Goal: Browse casually: Explore the website without a specific task or goal

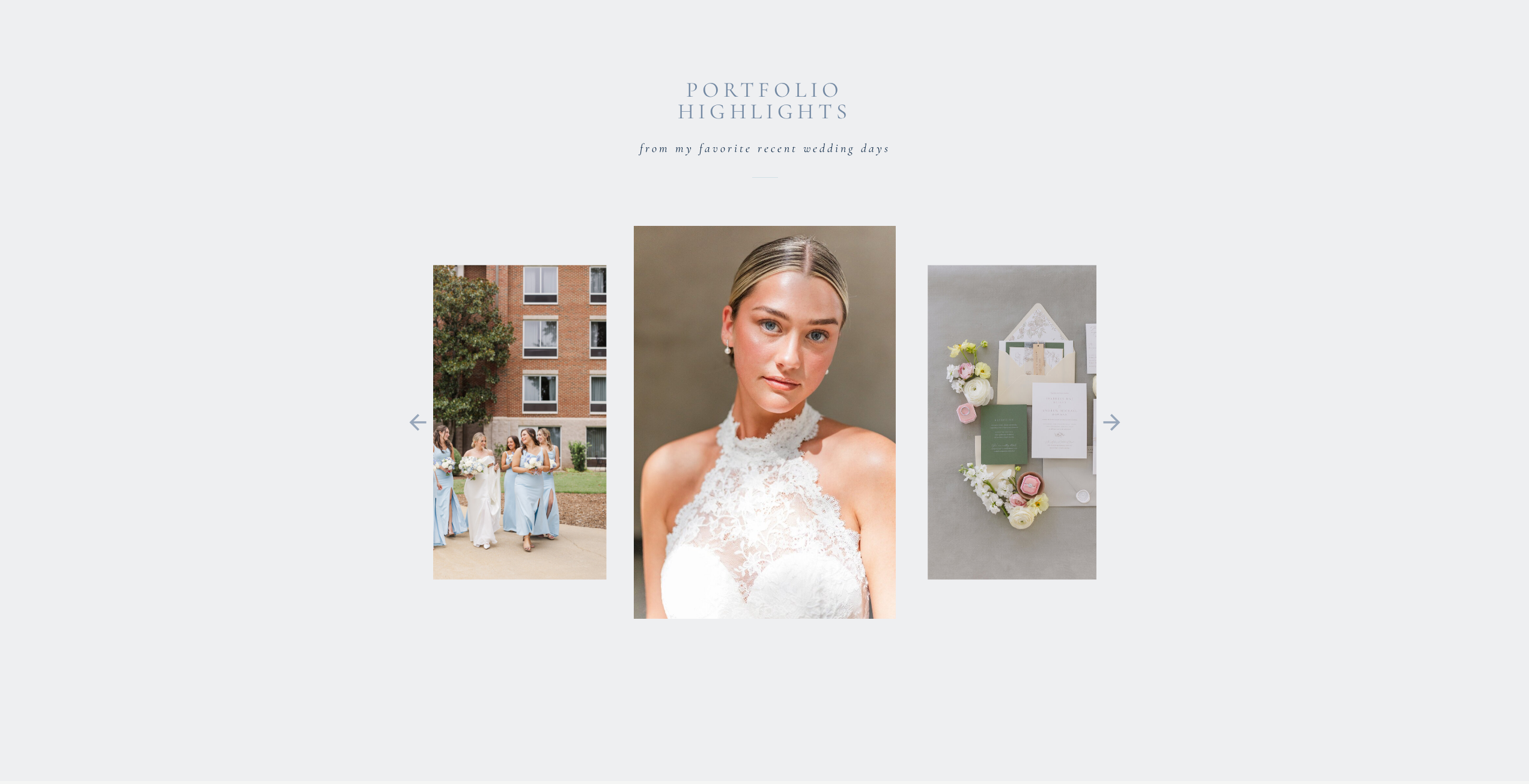
scroll to position [2763, 0]
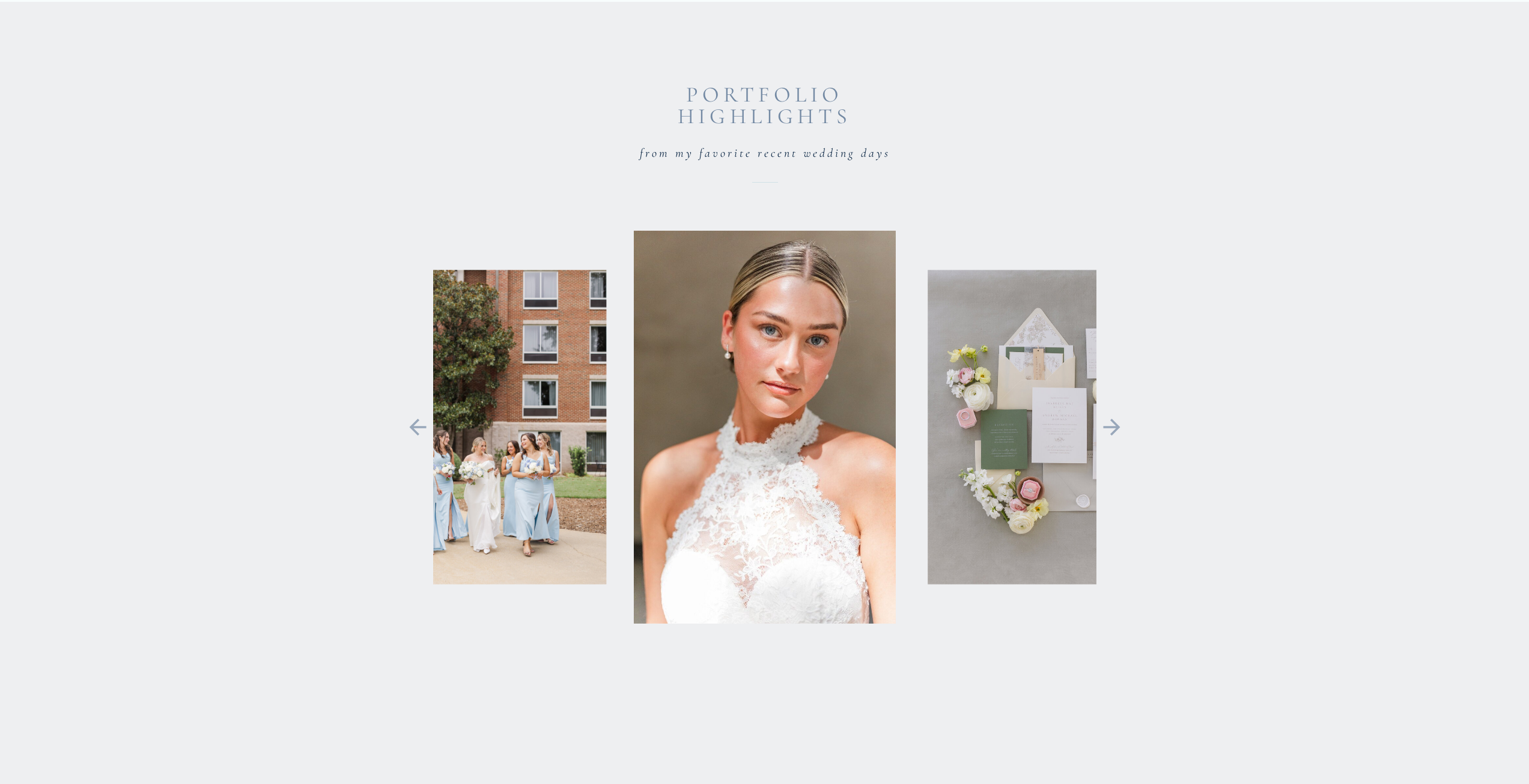
click at [1124, 427] on icon at bounding box center [1112, 428] width 27 height 25
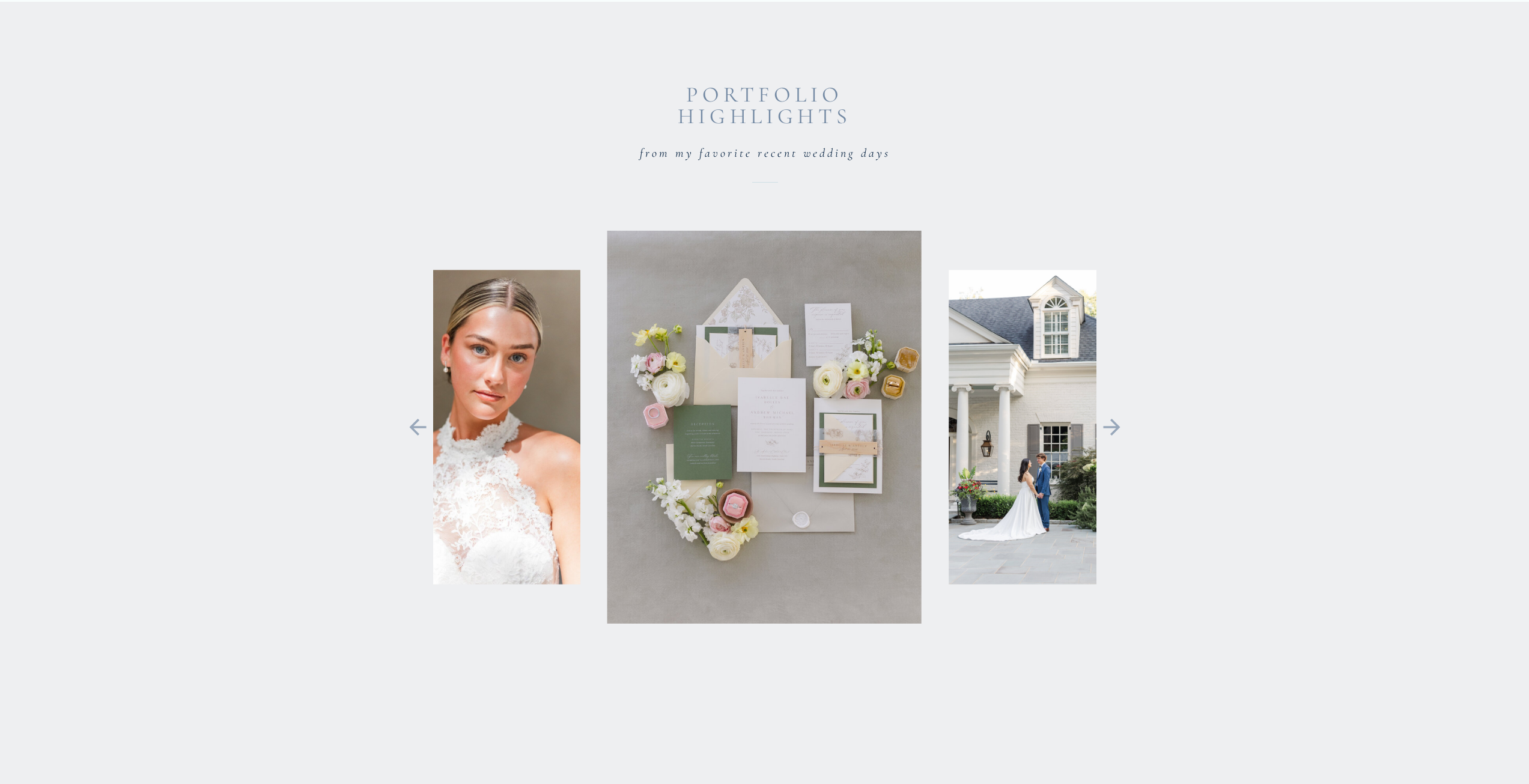
click at [1124, 427] on icon at bounding box center [1112, 428] width 27 height 25
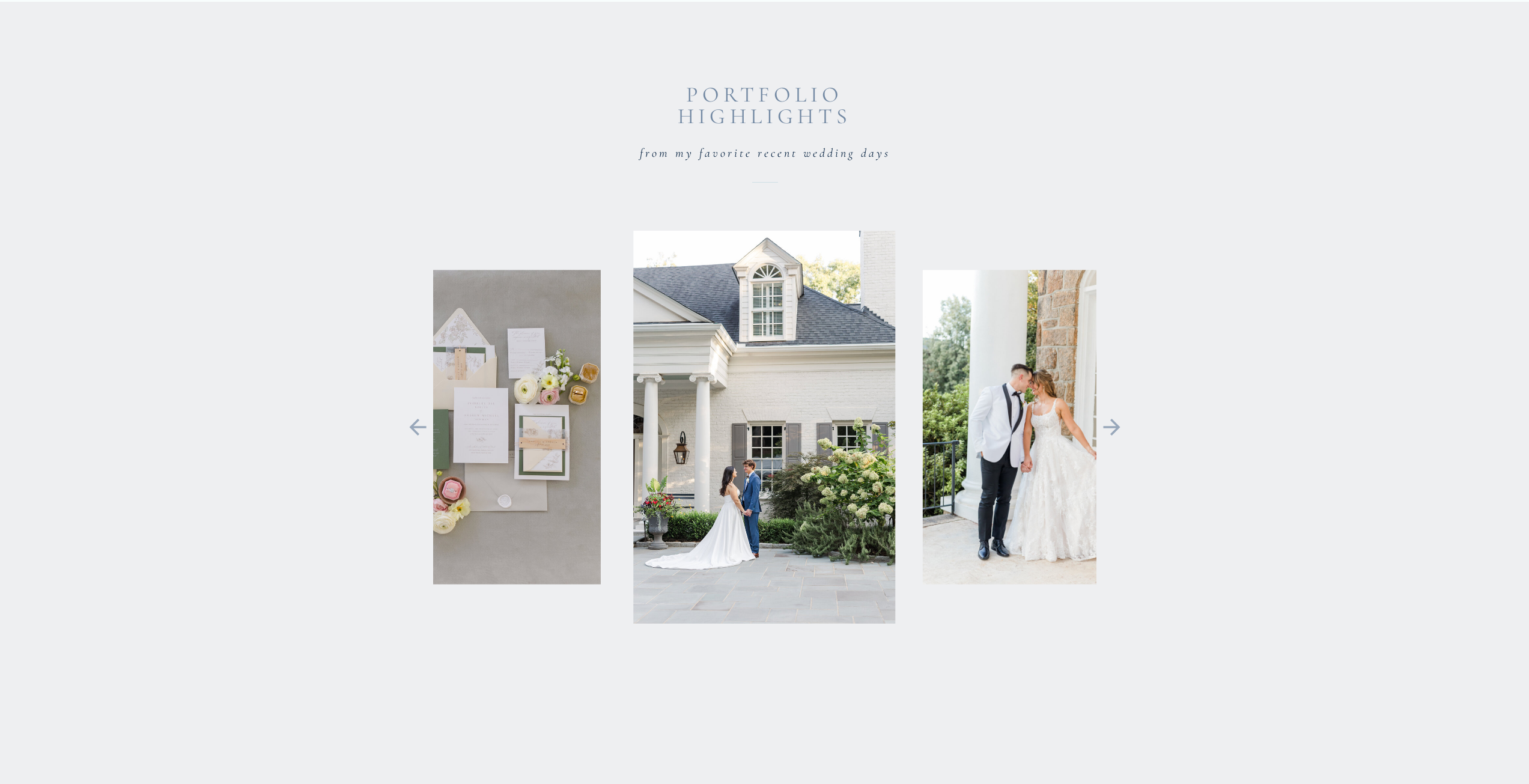
click at [1124, 427] on icon at bounding box center [1112, 428] width 27 height 25
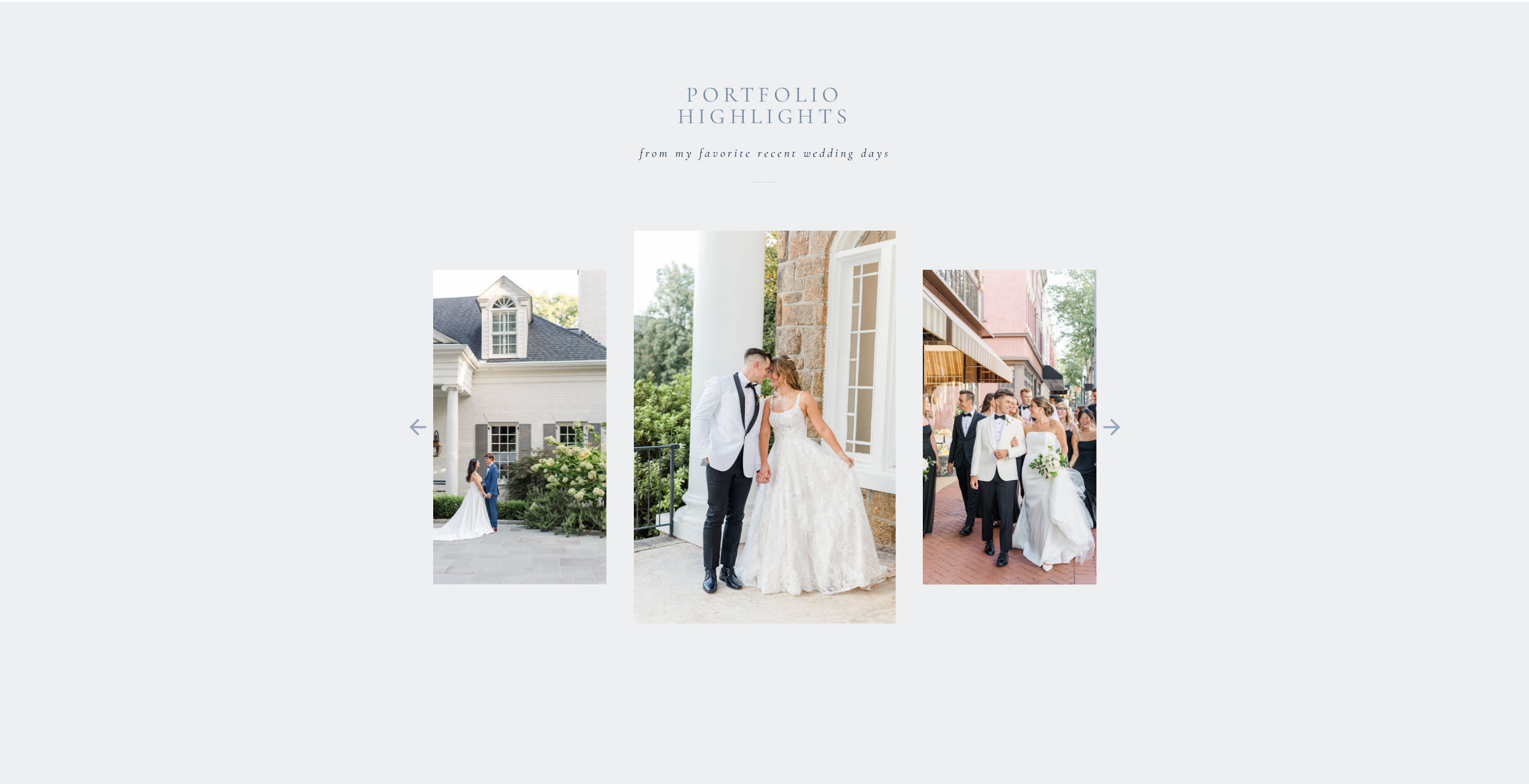
click at [753, 451] on img at bounding box center [764, 427] width 262 height 393
click at [793, 397] on img at bounding box center [764, 427] width 262 height 393
click at [1115, 427] on icon at bounding box center [1112, 427] width 17 height 17
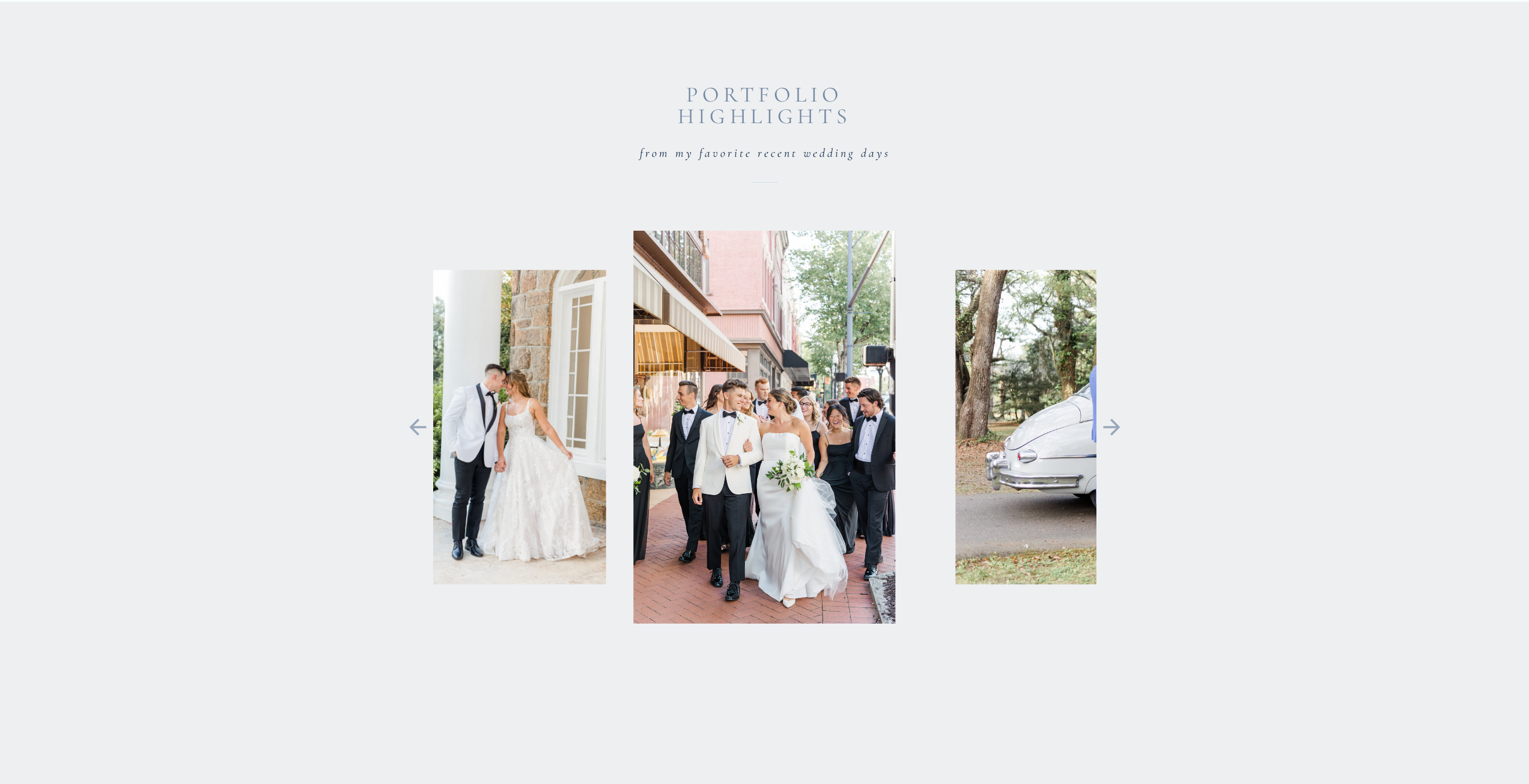
click at [1117, 427] on icon at bounding box center [1112, 427] width 17 height 17
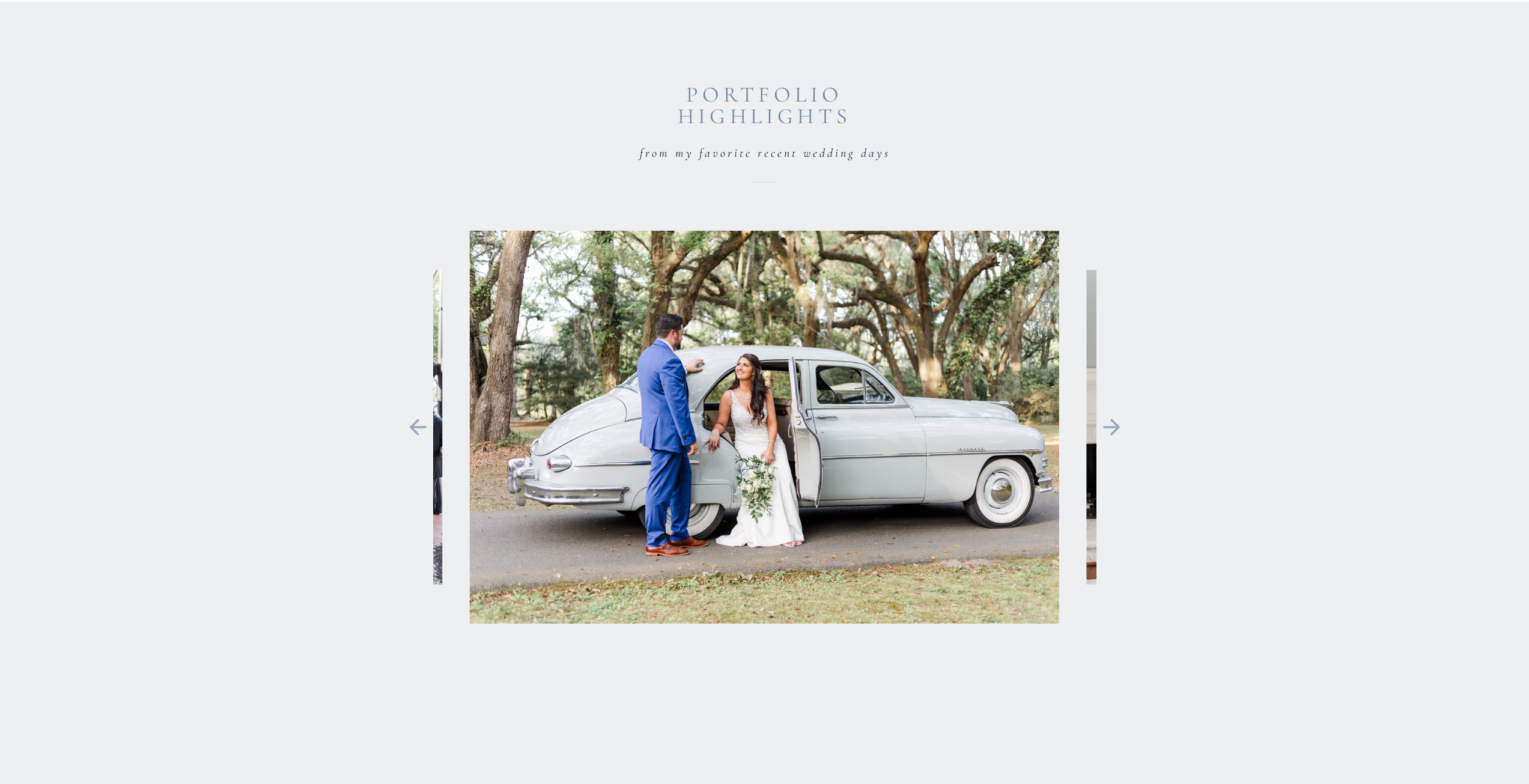
click at [1117, 427] on icon at bounding box center [1112, 427] width 17 height 17
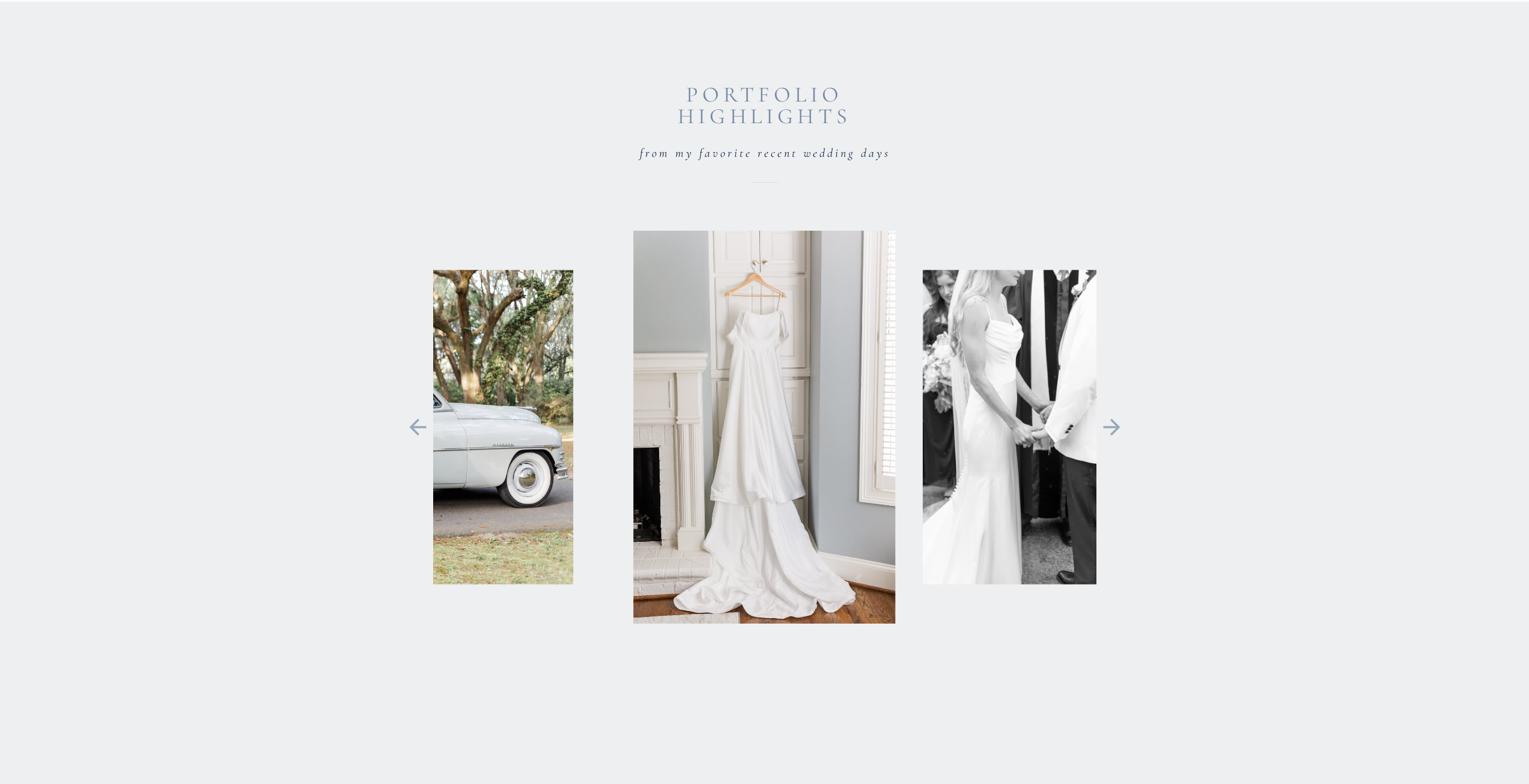
click at [1118, 427] on icon at bounding box center [1112, 427] width 17 height 17
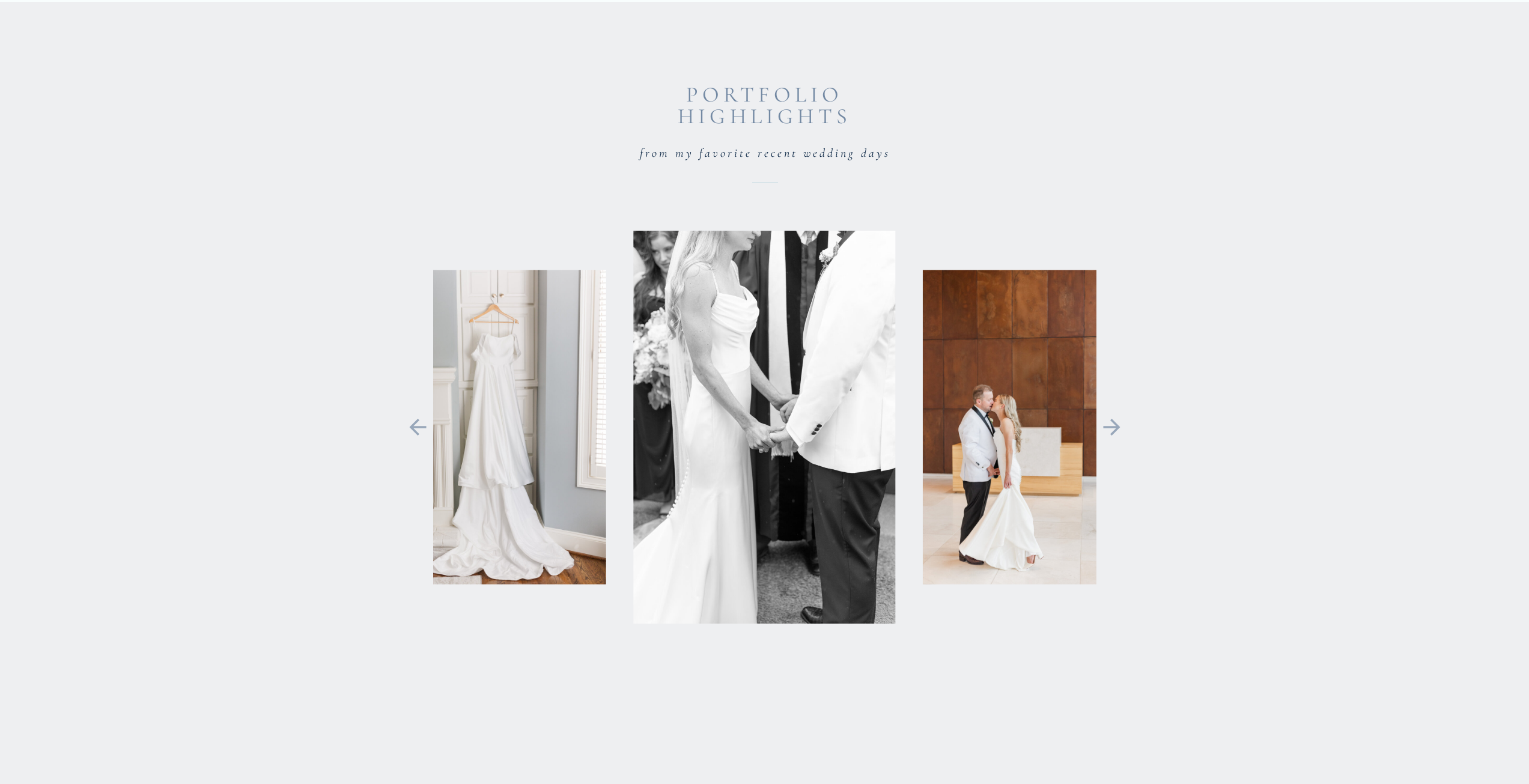
click at [1118, 427] on icon at bounding box center [1112, 427] width 17 height 17
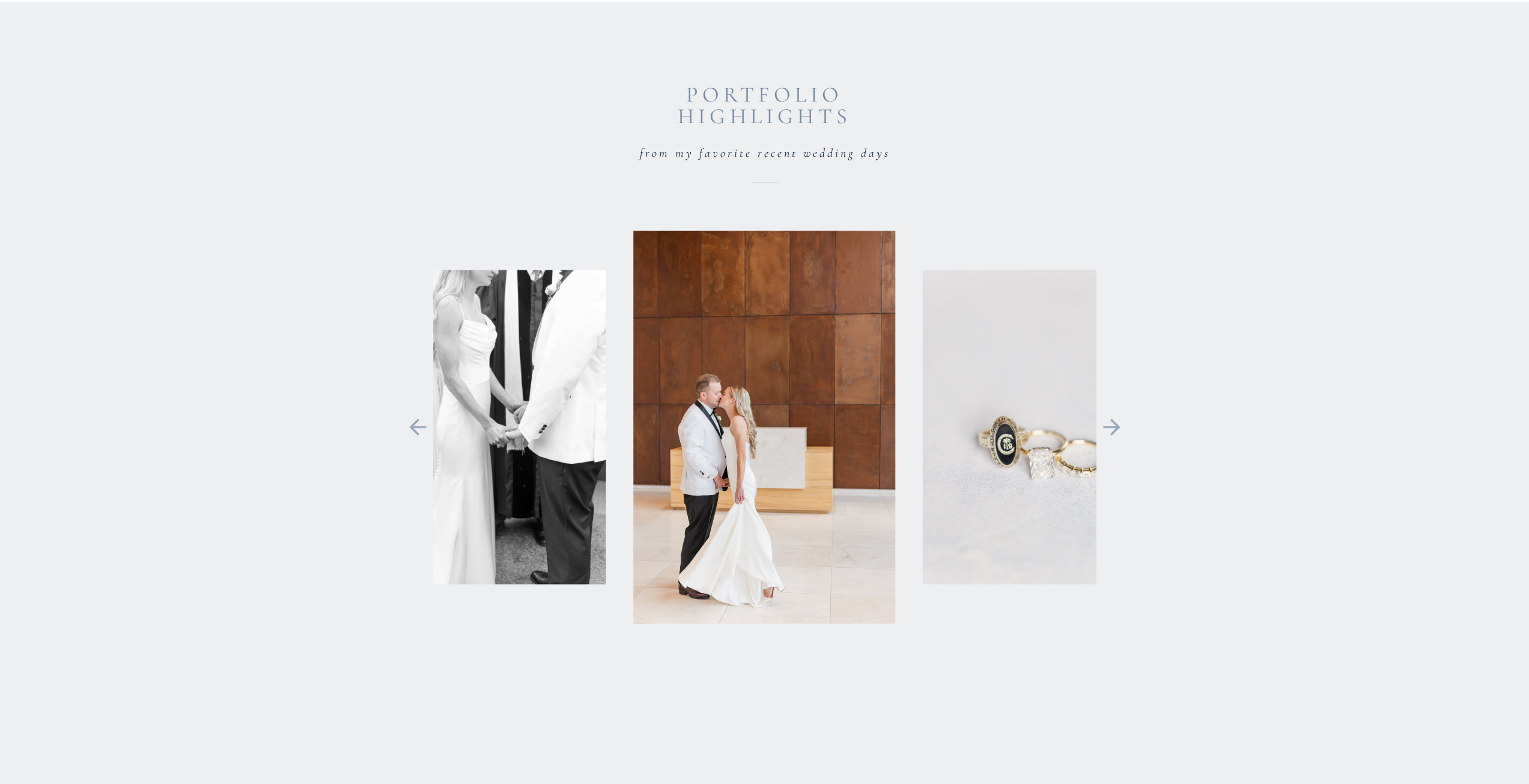
click at [1118, 427] on icon at bounding box center [1112, 427] width 17 height 17
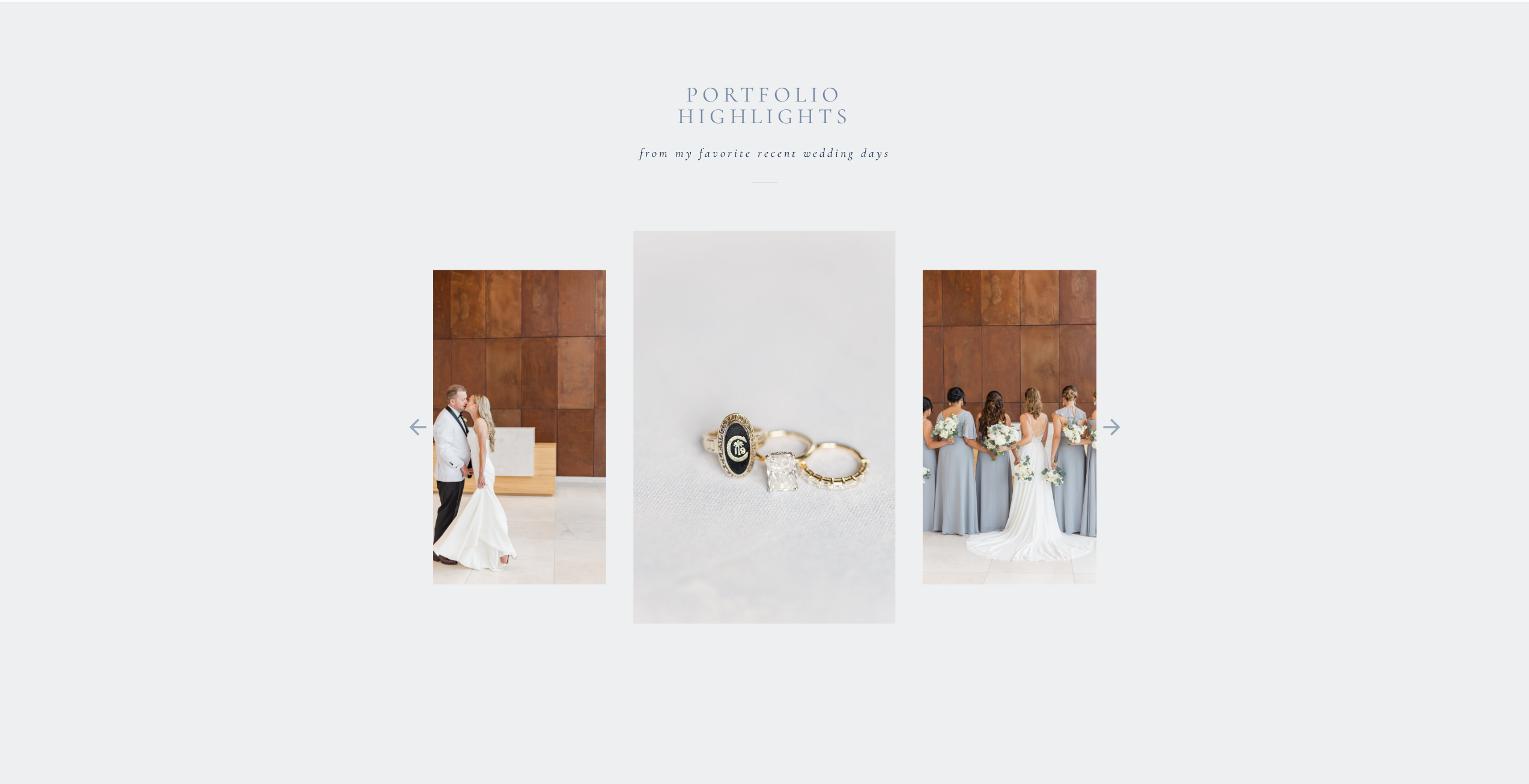
click at [1118, 427] on icon at bounding box center [1112, 427] width 17 height 17
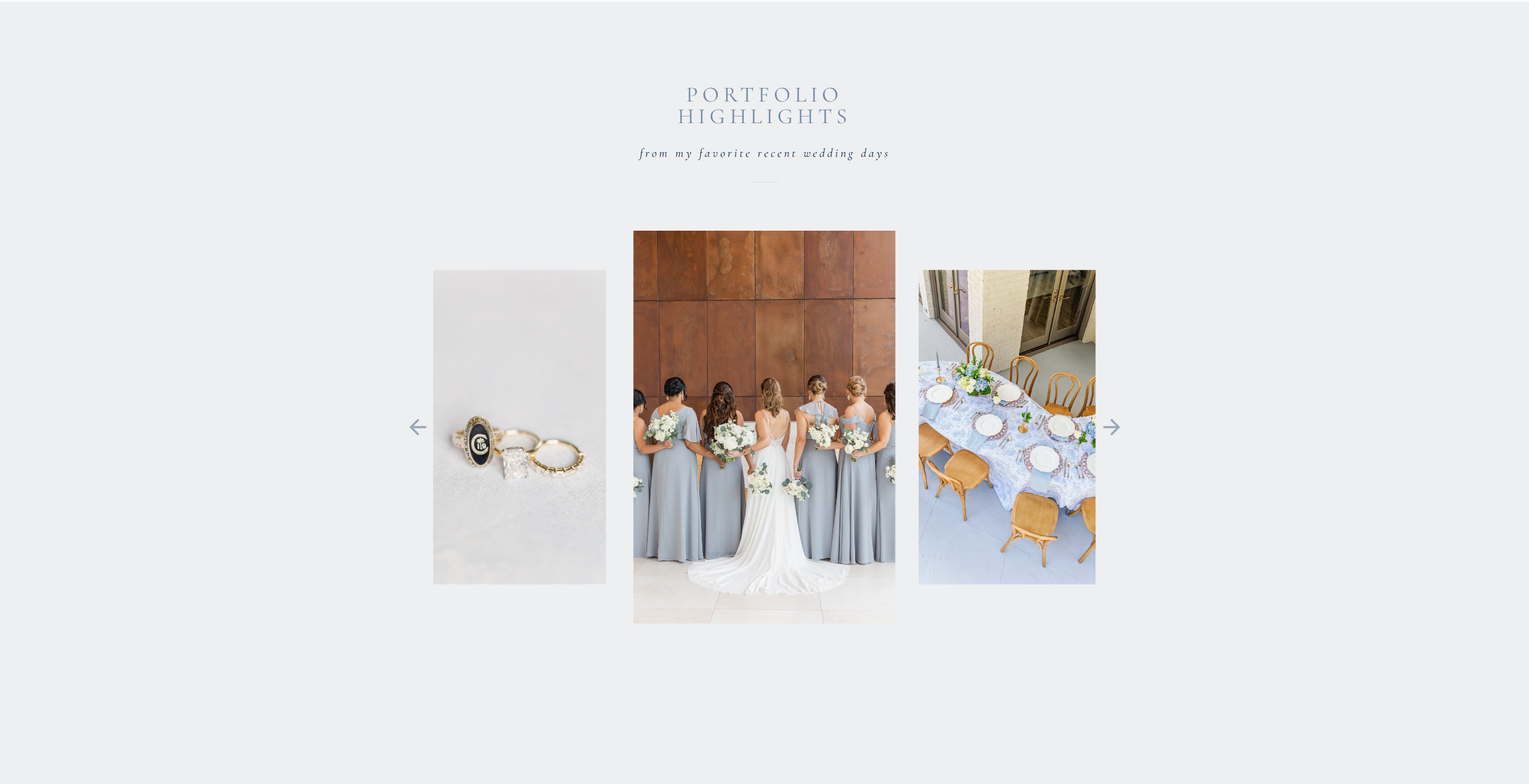
click at [1119, 430] on icon at bounding box center [1112, 428] width 27 height 25
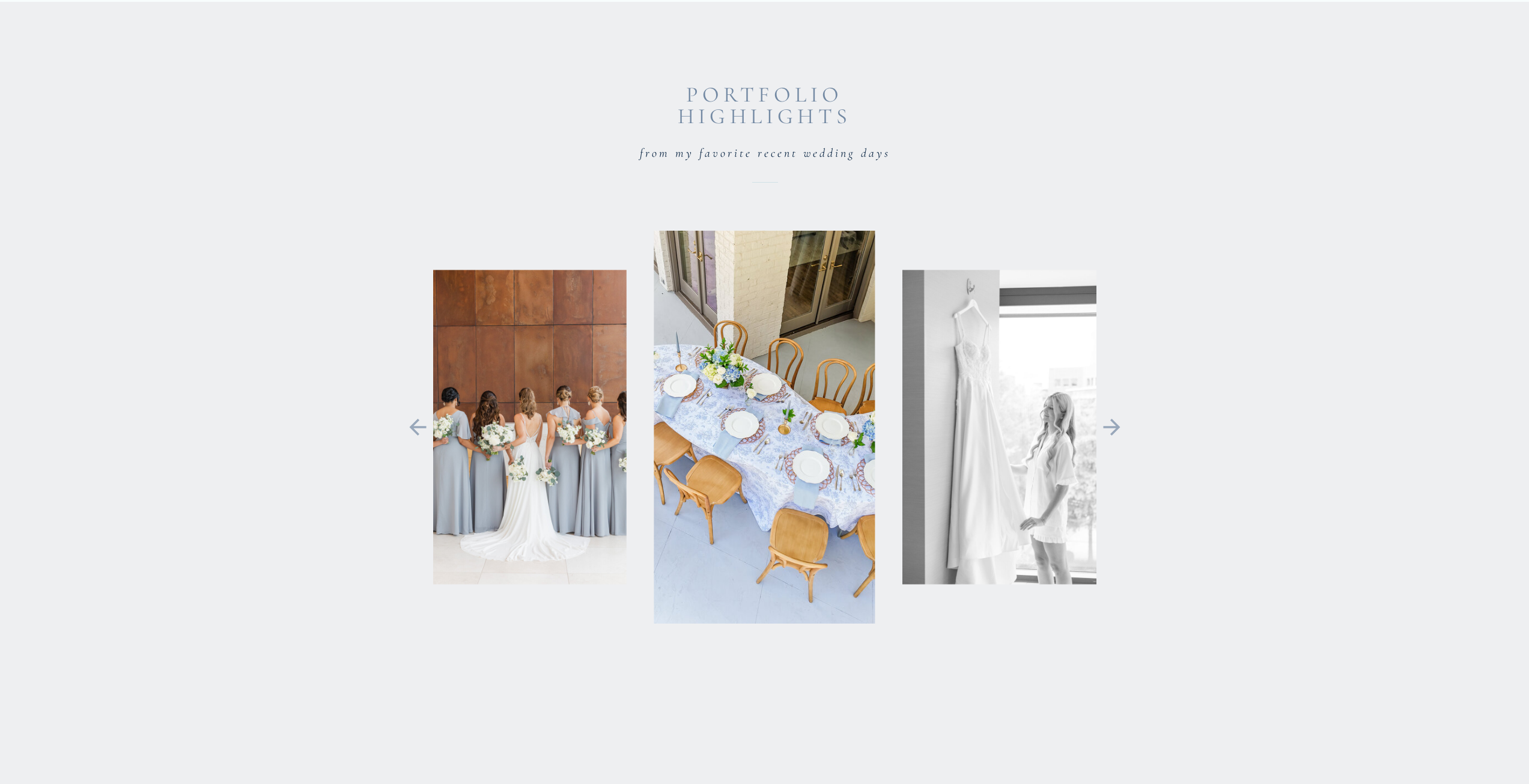
click at [1119, 430] on icon at bounding box center [1112, 428] width 27 height 25
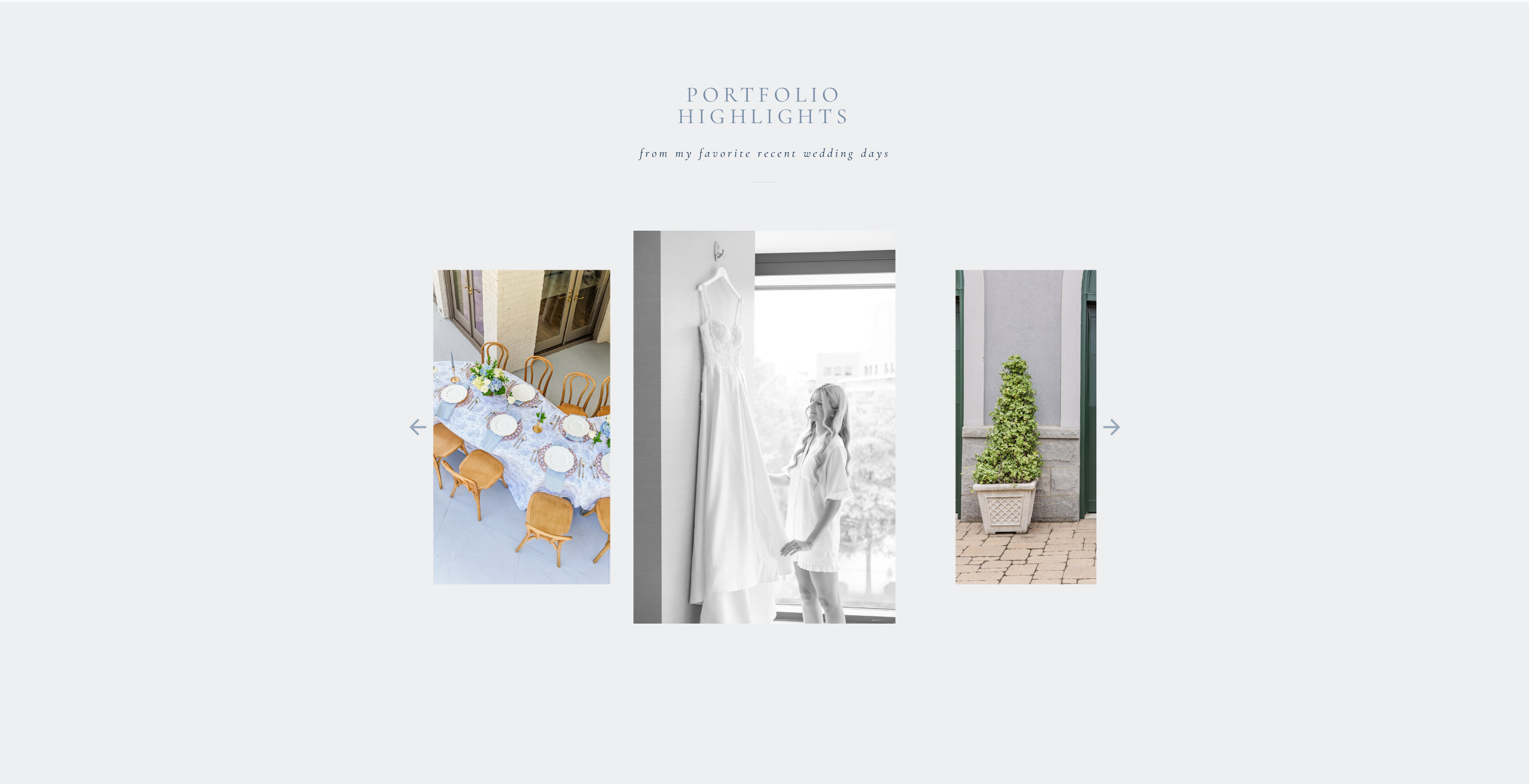
click at [1119, 430] on icon at bounding box center [1112, 428] width 27 height 25
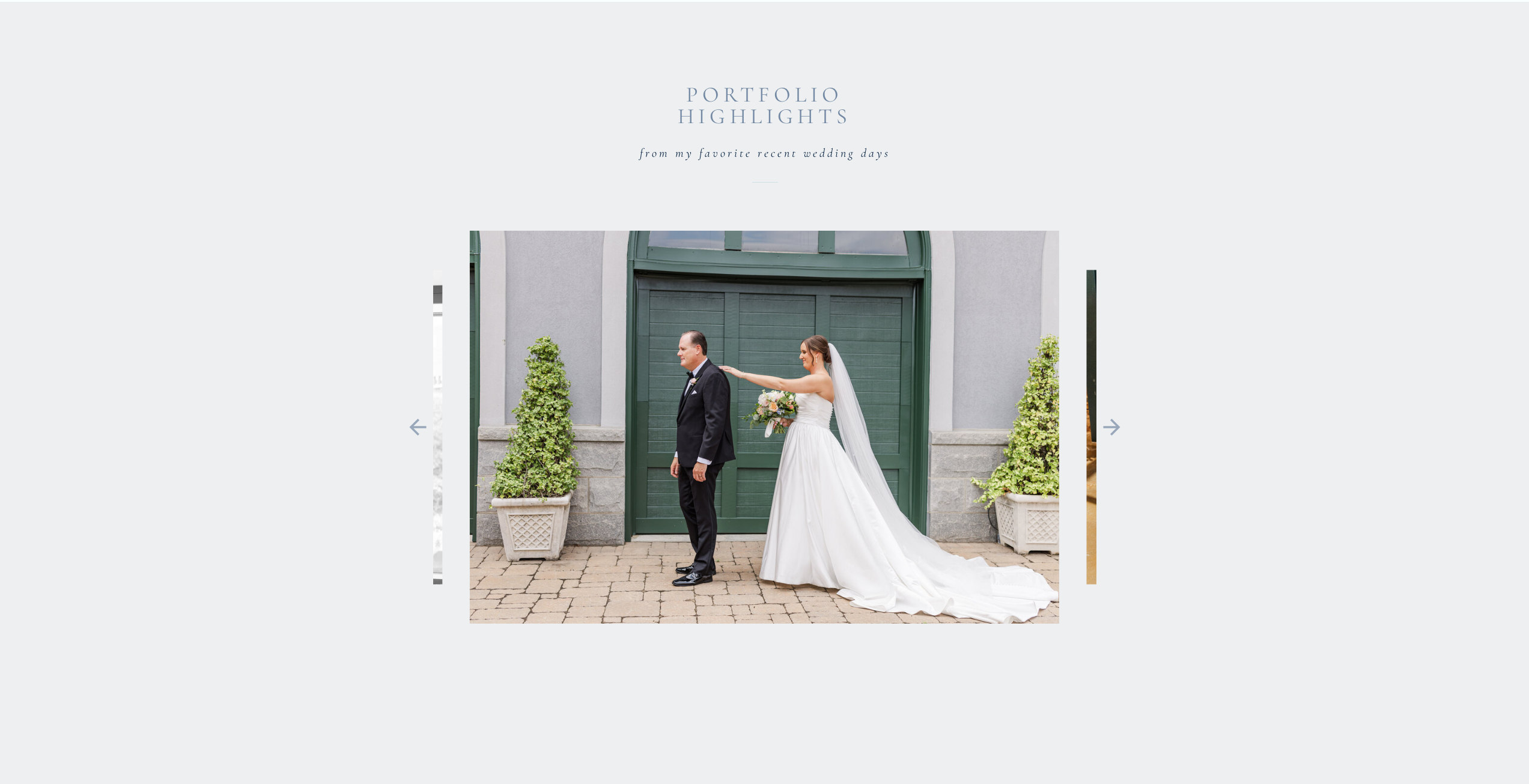
click at [1119, 430] on icon at bounding box center [1112, 428] width 27 height 25
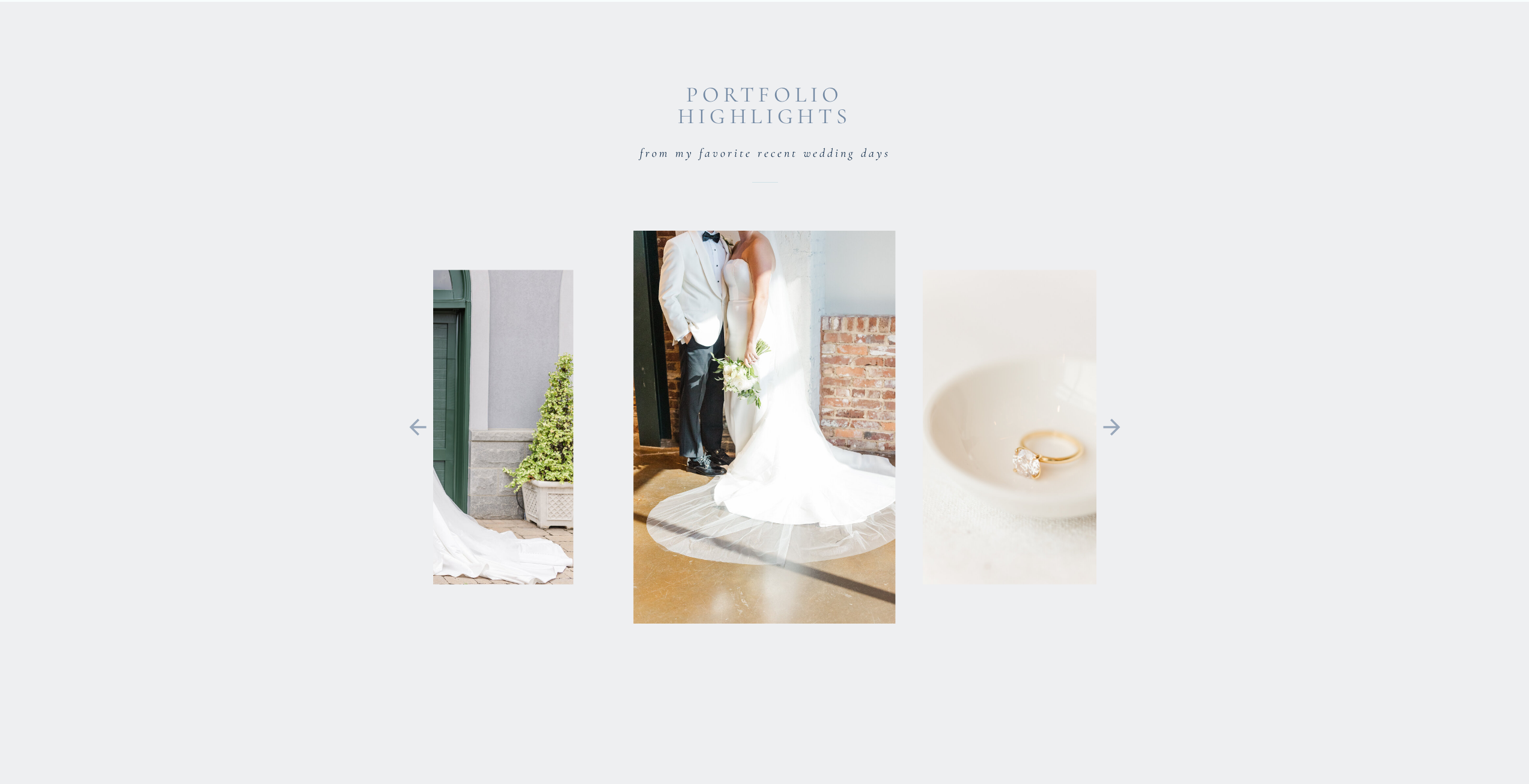
click at [425, 425] on icon at bounding box center [418, 428] width 27 height 25
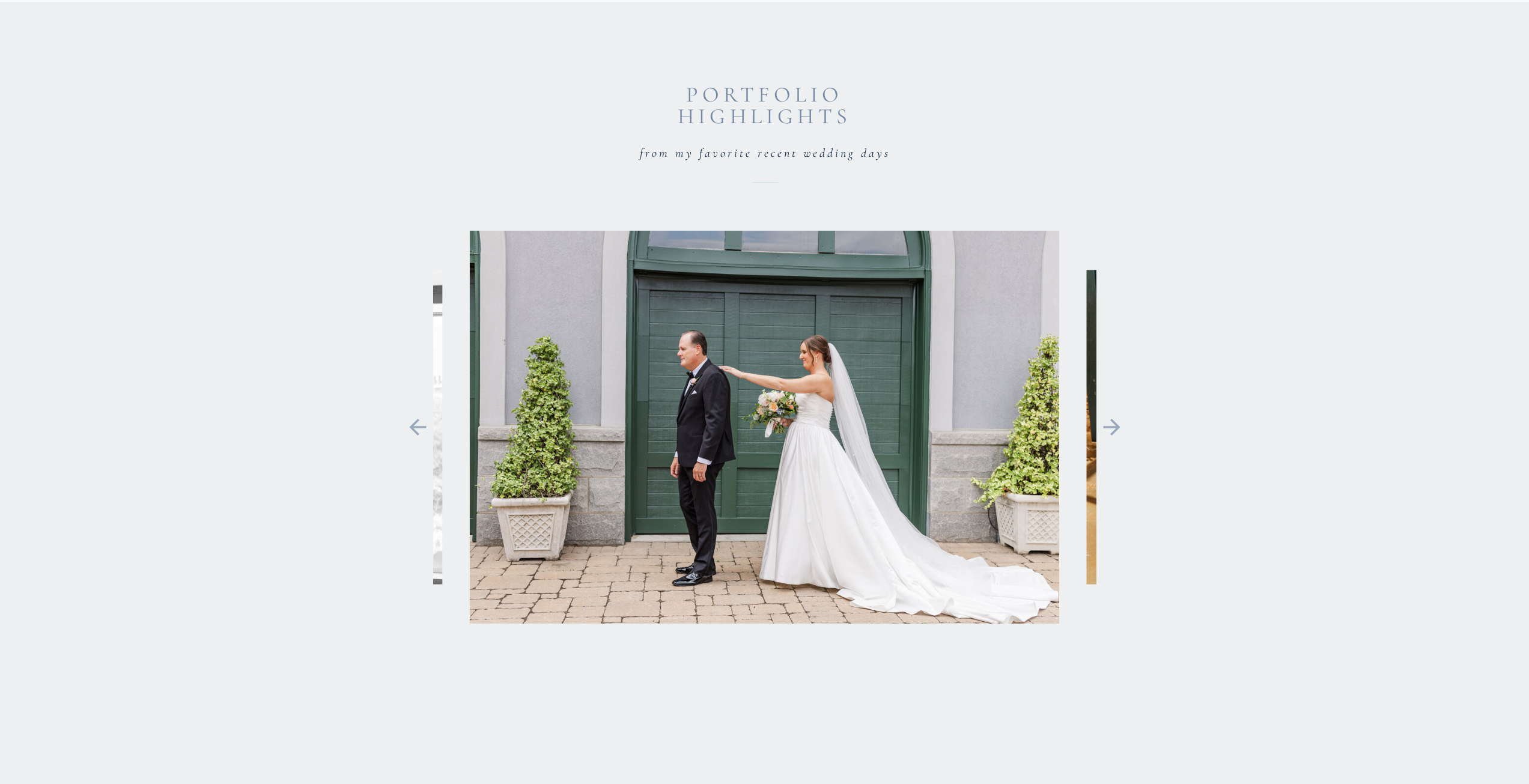
click at [1115, 437] on icon at bounding box center [1112, 428] width 27 height 25
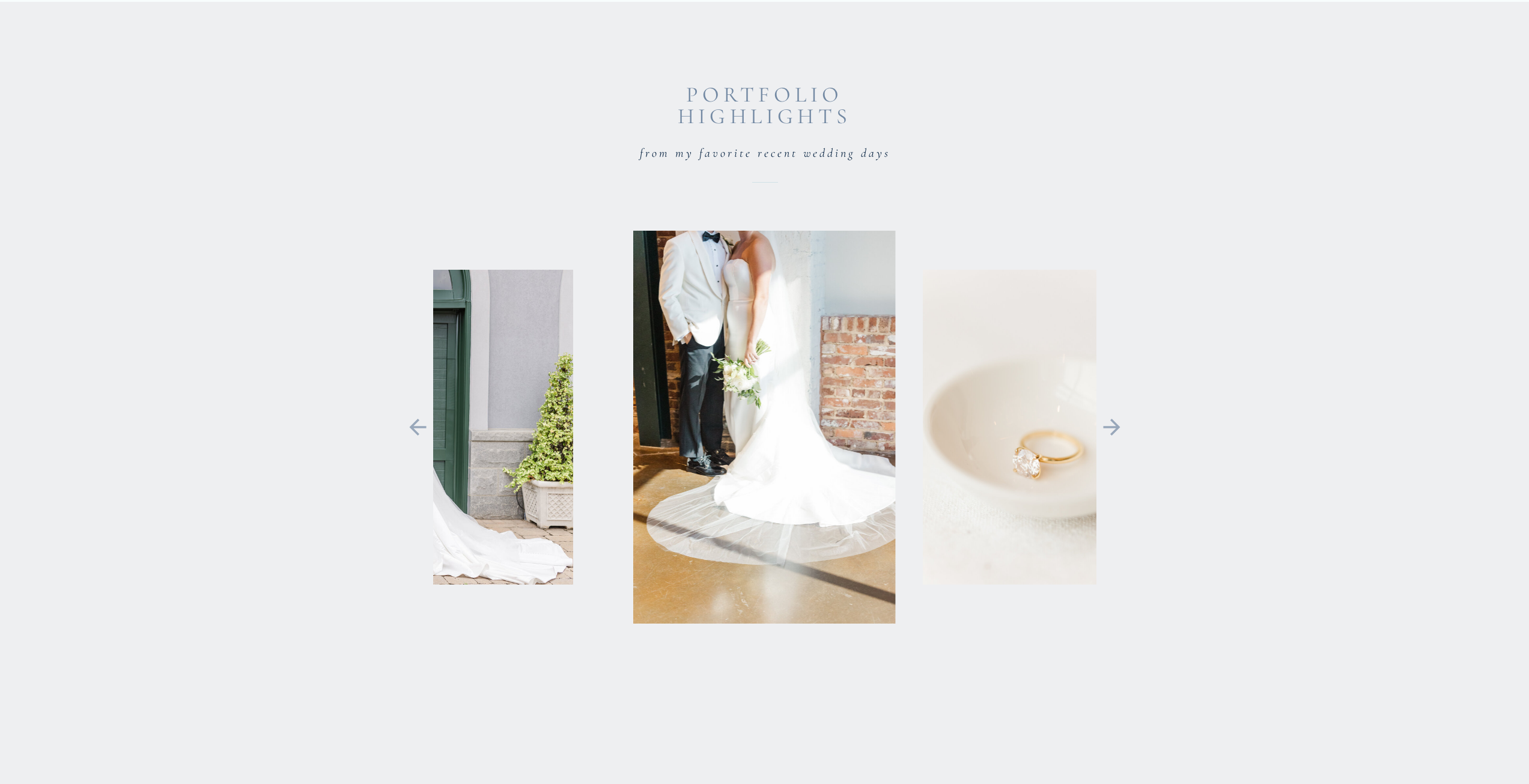
click at [1115, 437] on icon at bounding box center [1112, 428] width 27 height 25
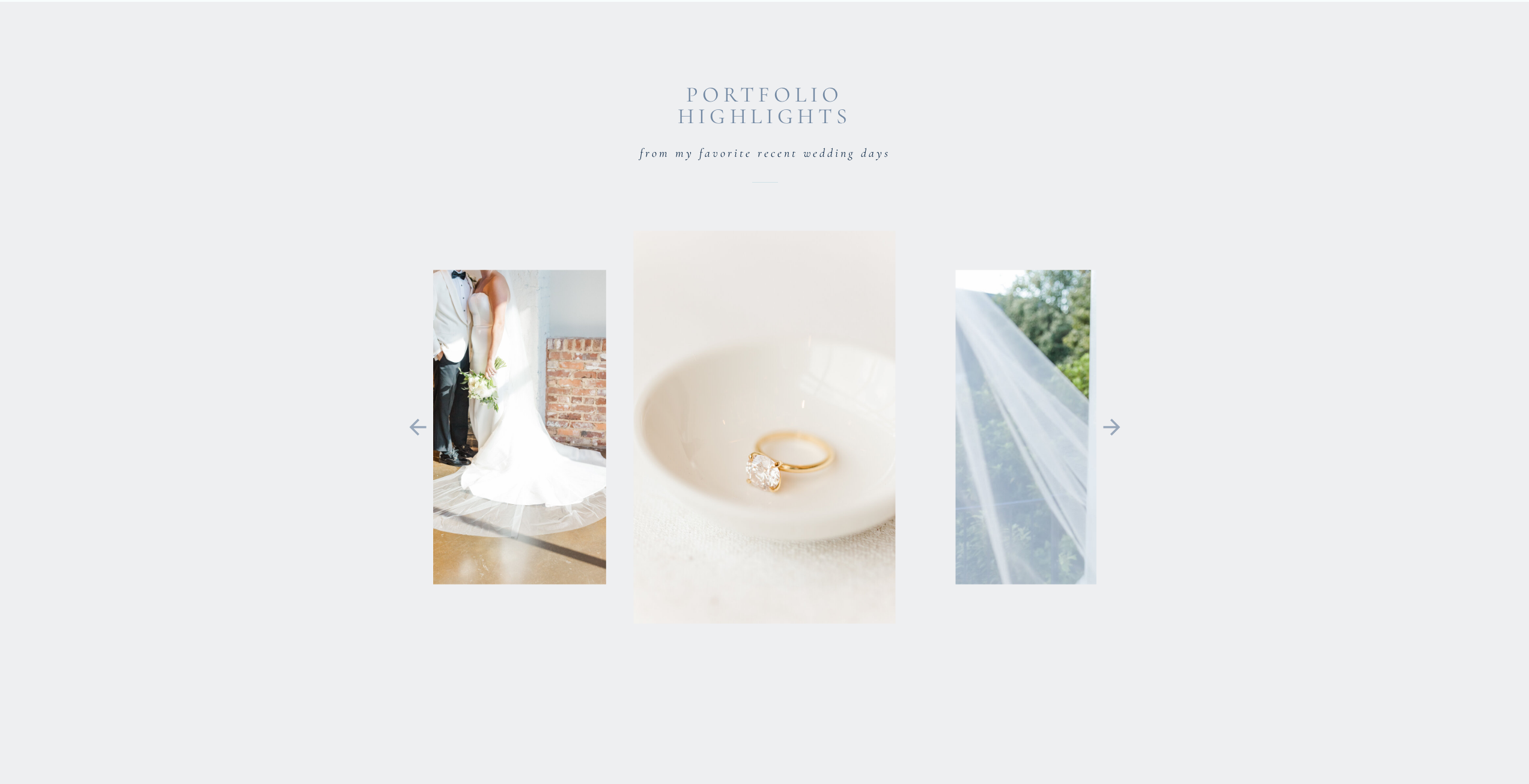
click at [1115, 437] on icon at bounding box center [1112, 428] width 27 height 25
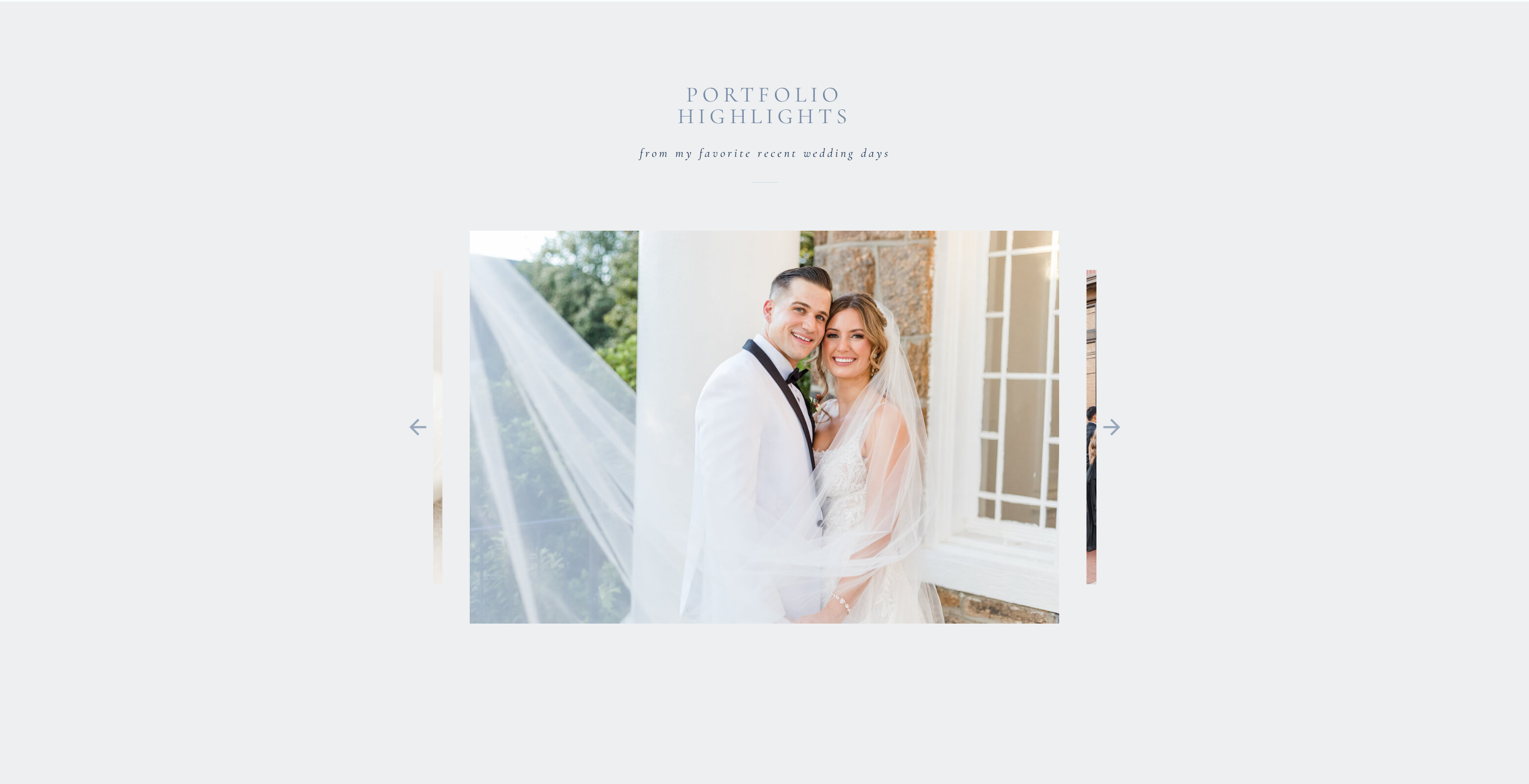
click at [1105, 438] on icon at bounding box center [1112, 428] width 27 height 25
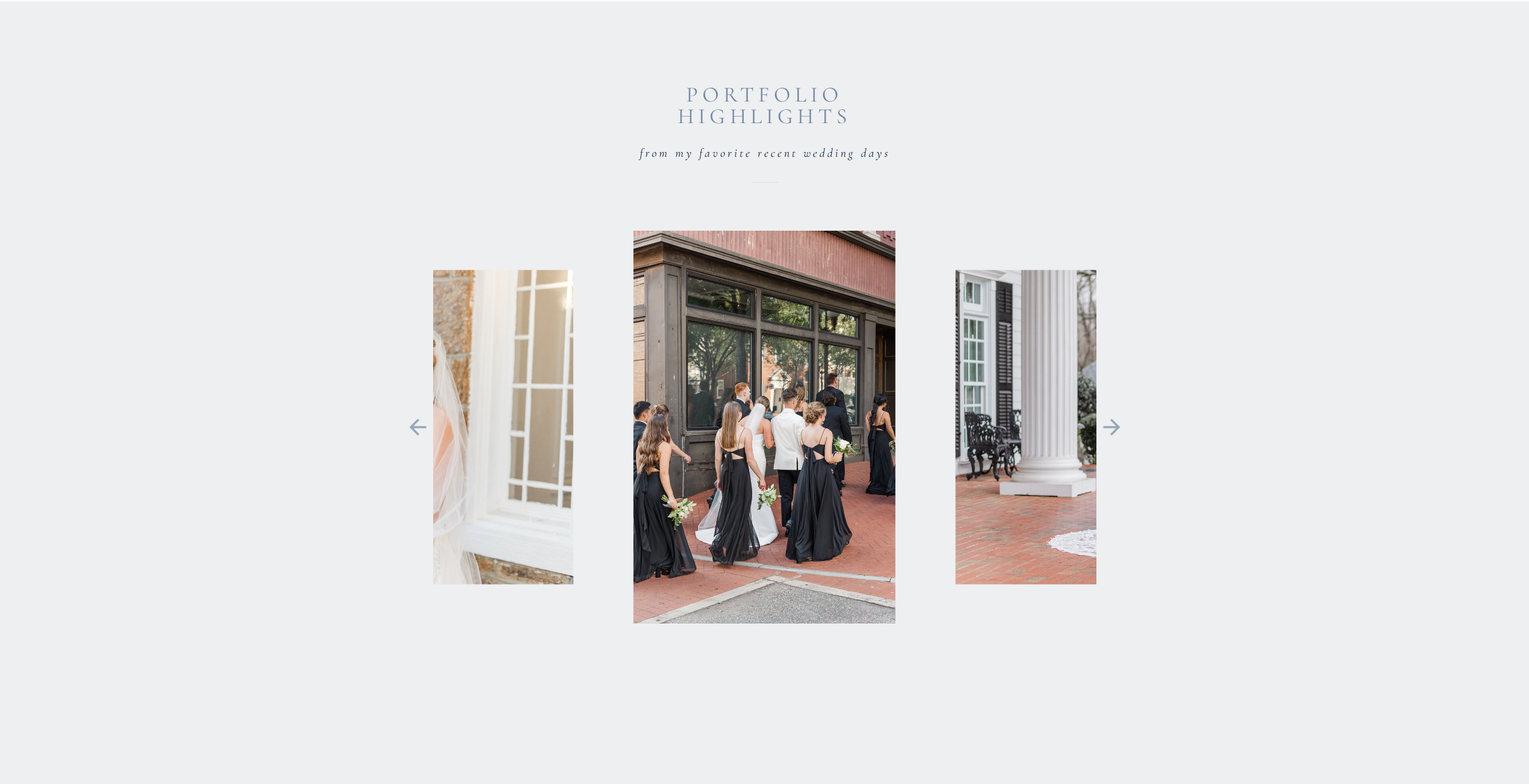
click at [1105, 438] on icon at bounding box center [1112, 428] width 27 height 25
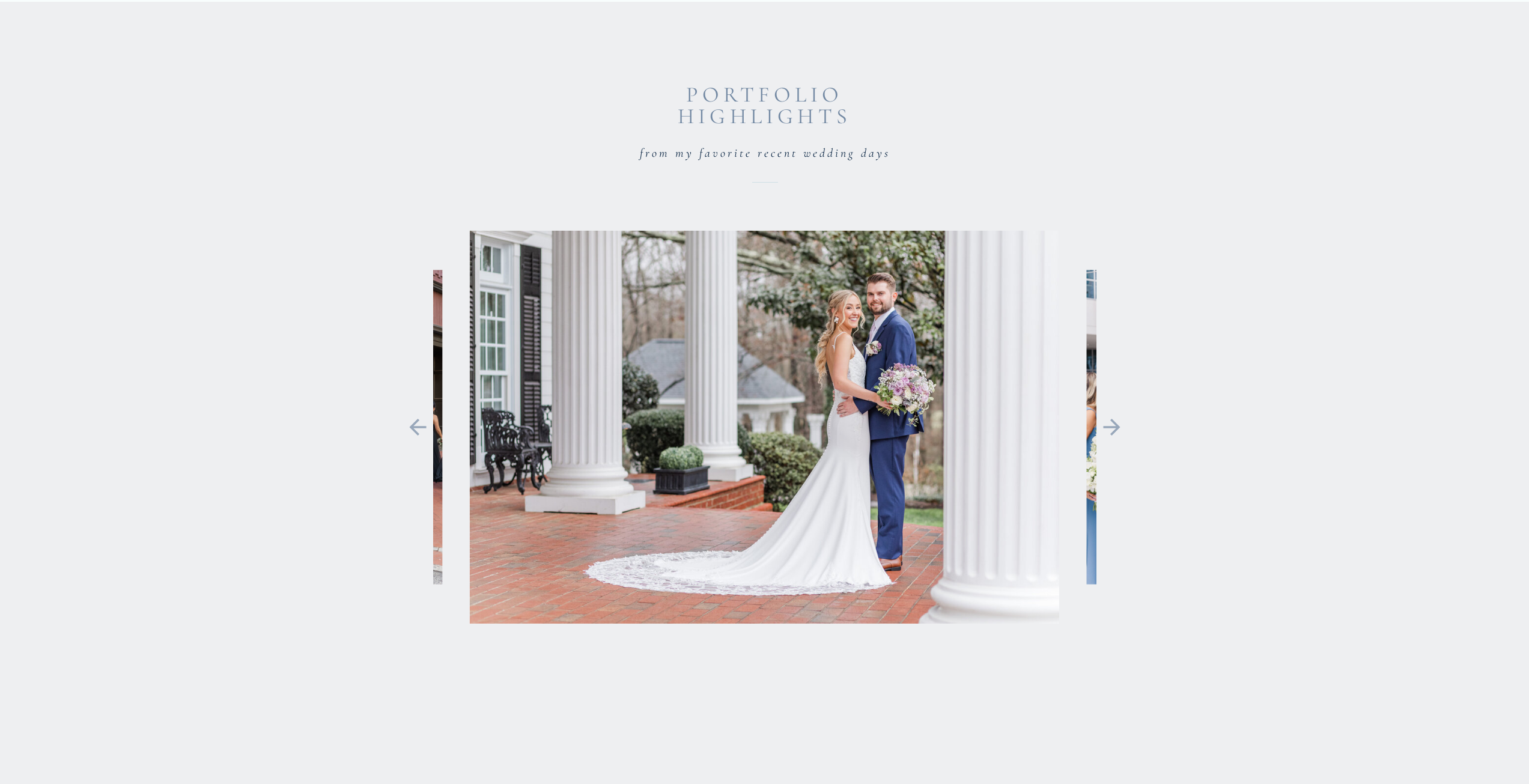
click at [1105, 438] on icon at bounding box center [1112, 428] width 27 height 25
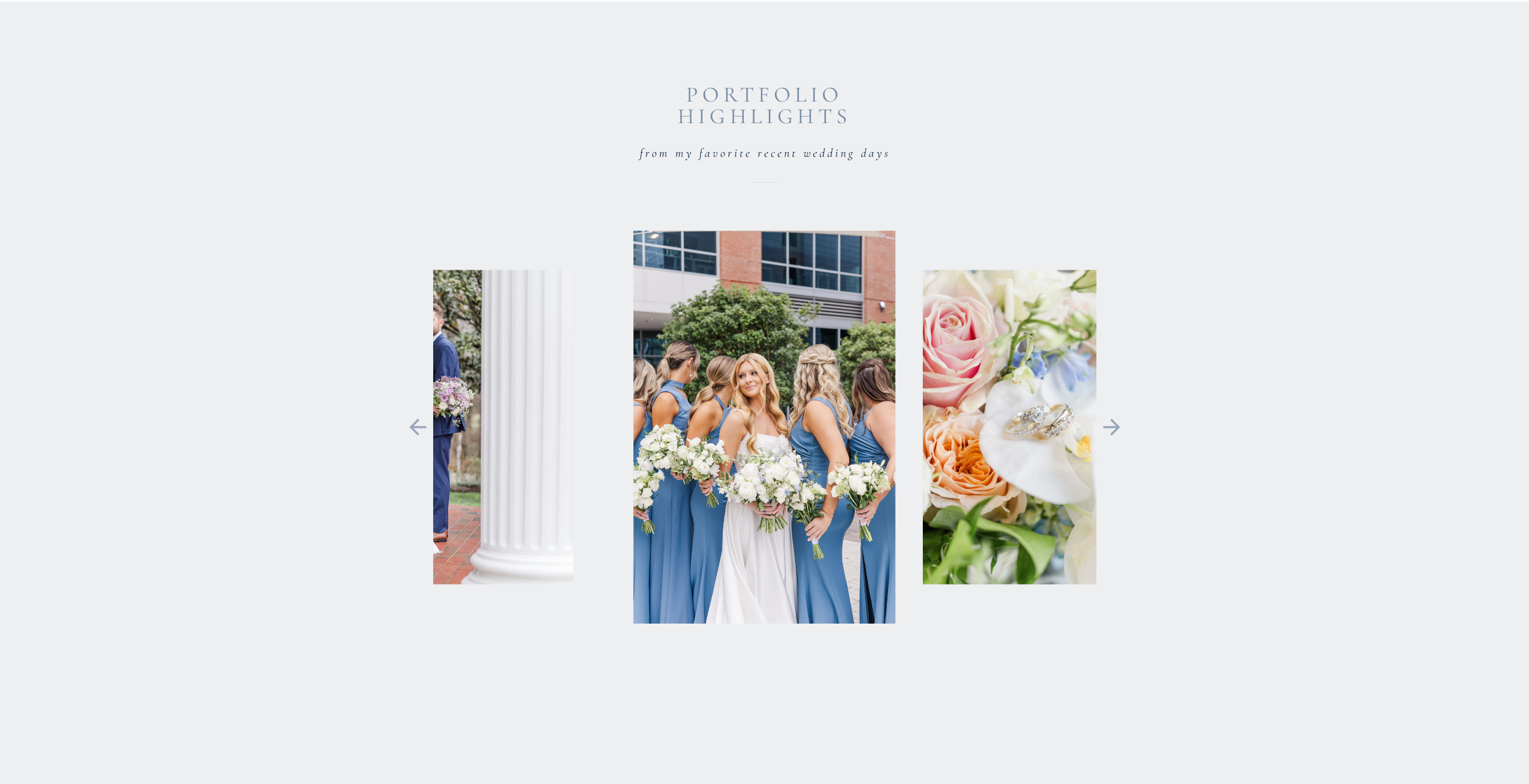
click at [413, 433] on icon at bounding box center [418, 428] width 27 height 25
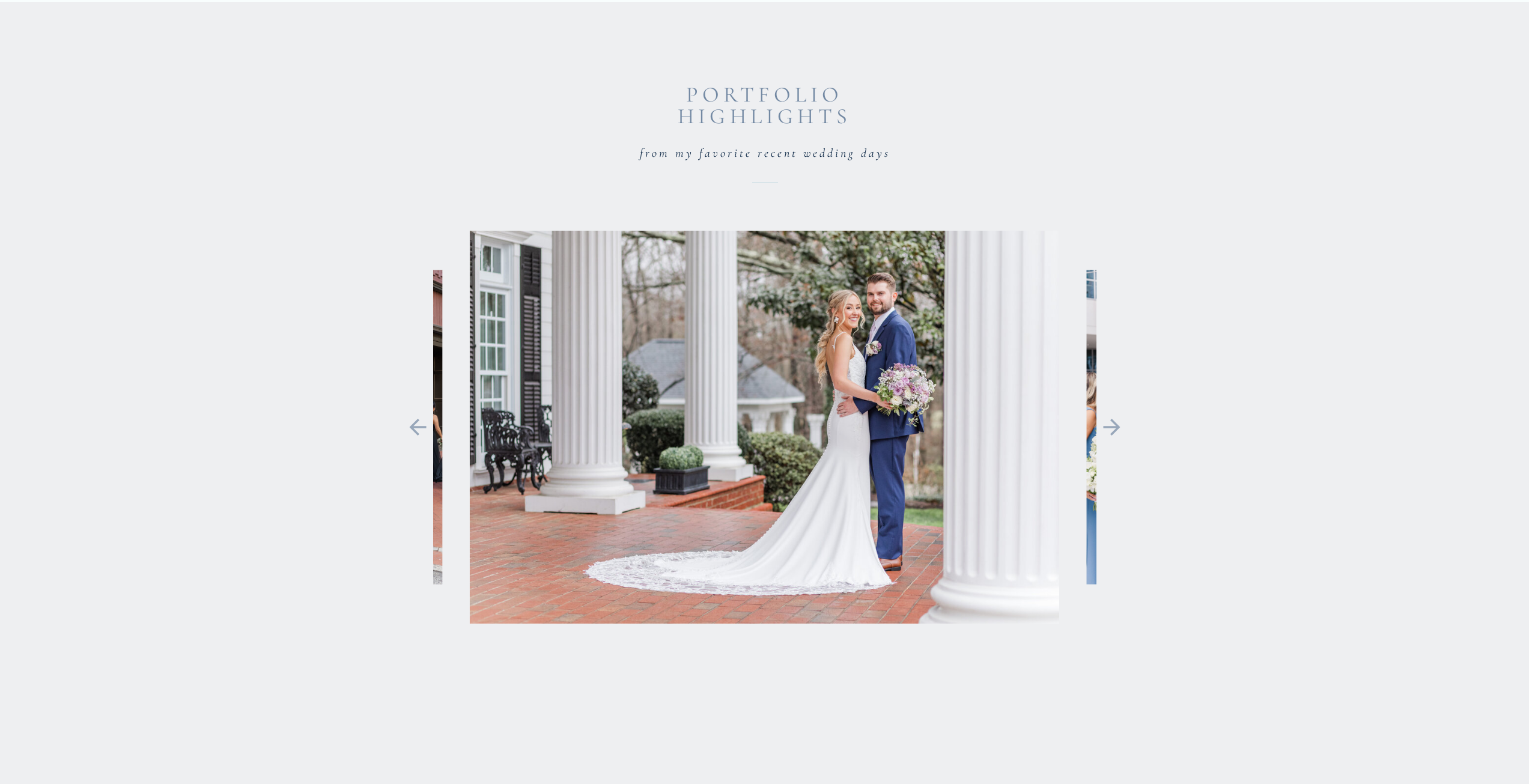
click at [1120, 428] on icon at bounding box center [1112, 427] width 17 height 17
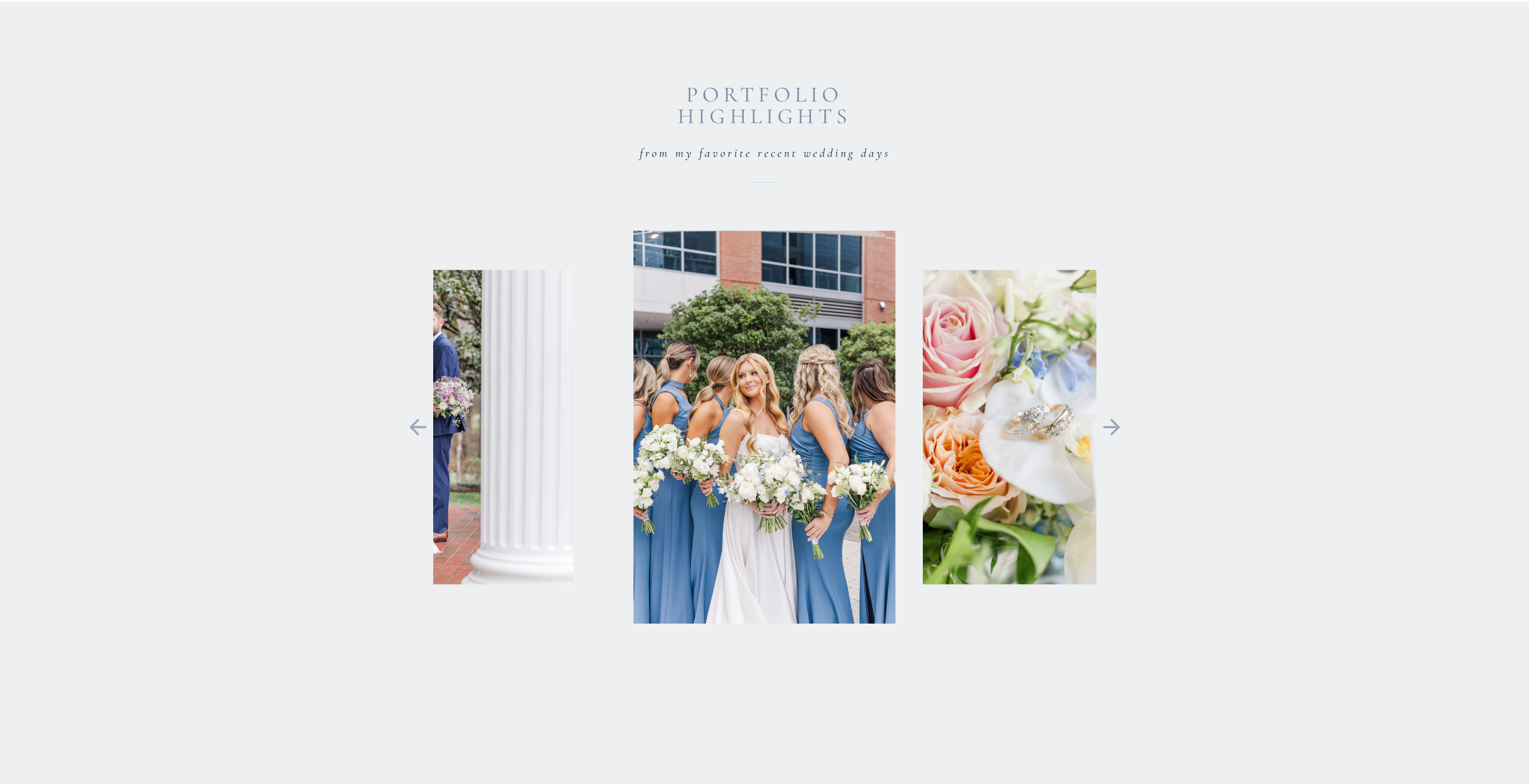
click at [1119, 427] on icon at bounding box center [1112, 427] width 17 height 17
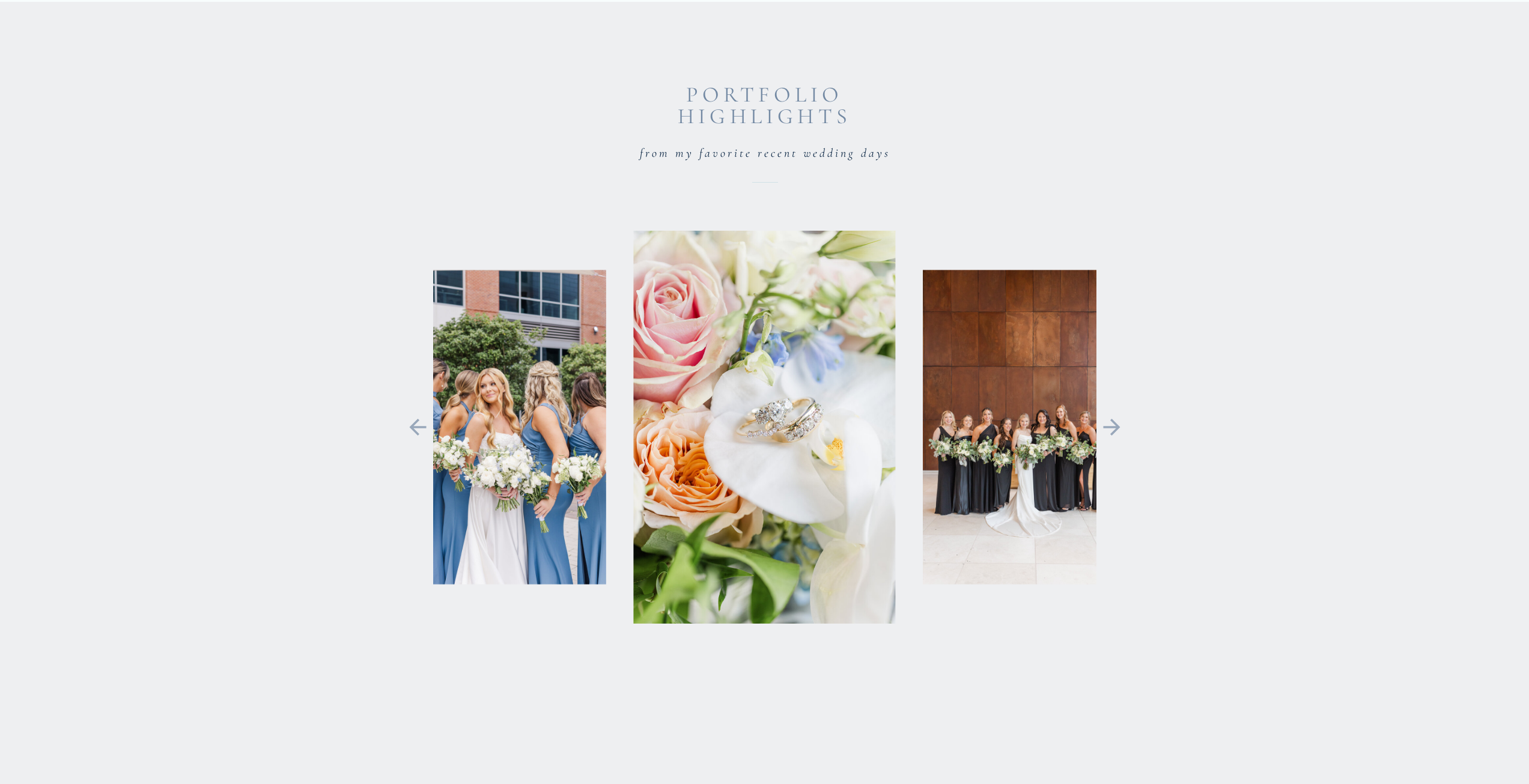
click at [1117, 427] on icon at bounding box center [1112, 427] width 17 height 17
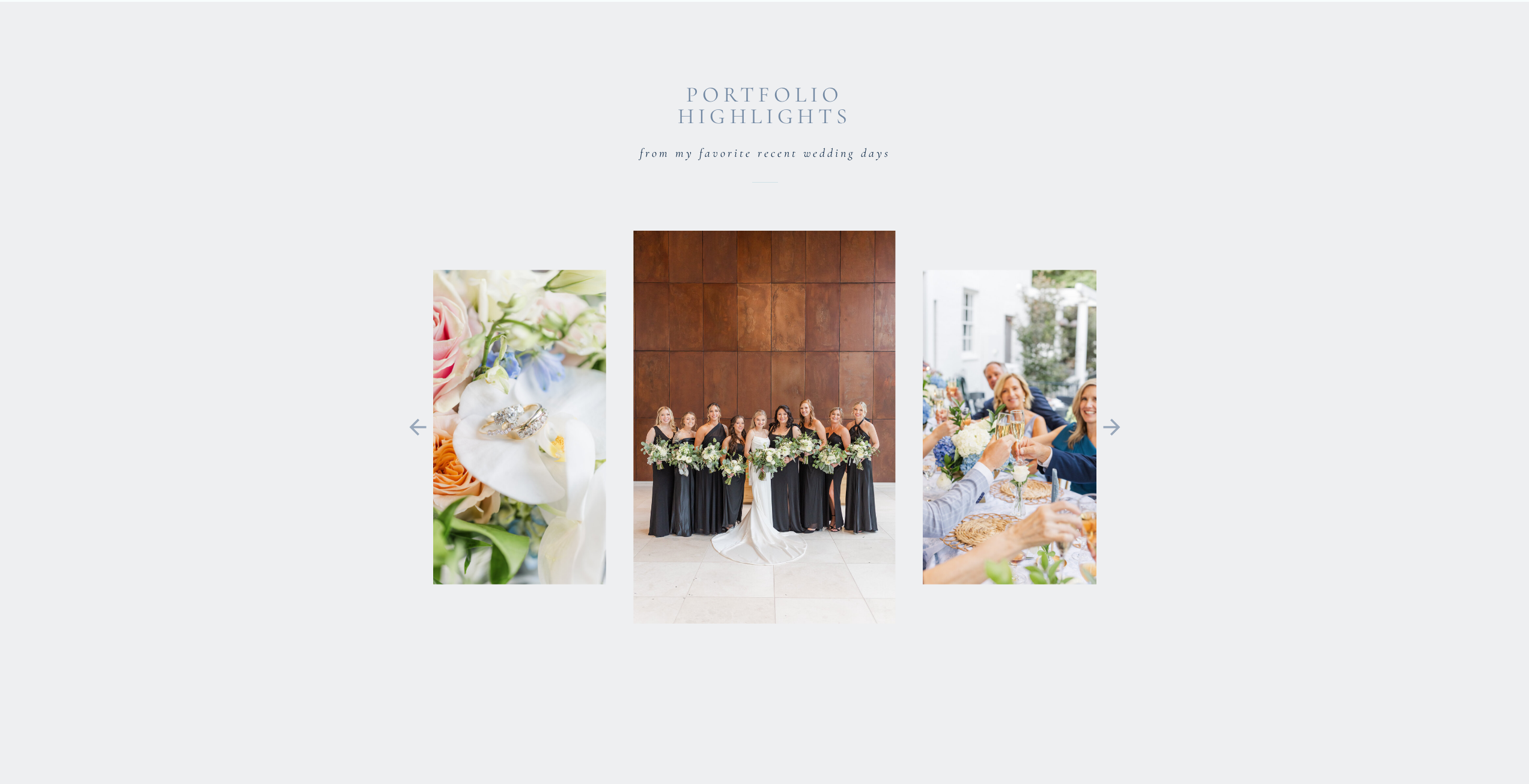
click at [1119, 428] on icon at bounding box center [1112, 427] width 17 height 17
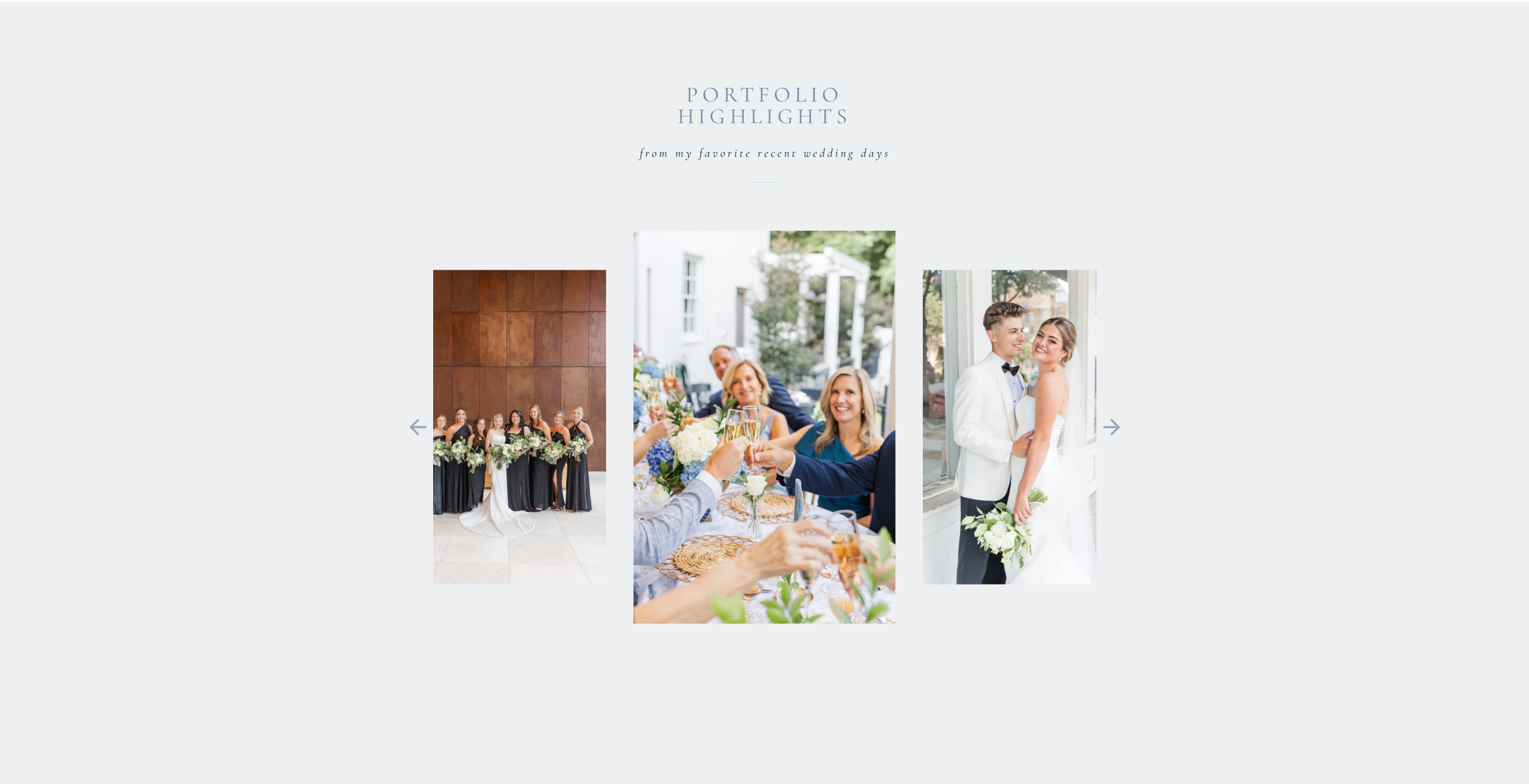
click at [1119, 427] on icon at bounding box center [1112, 427] width 17 height 17
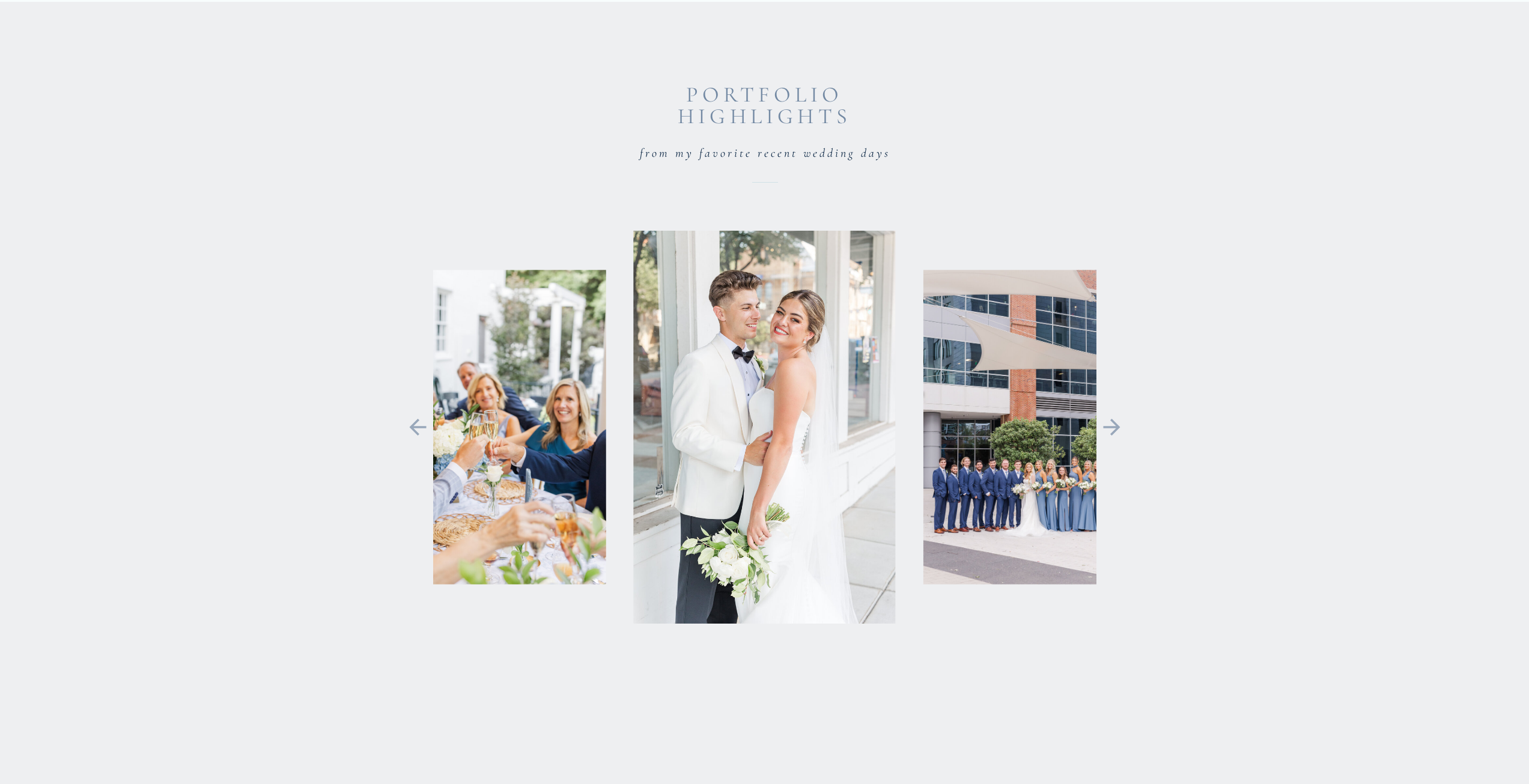
click at [1120, 428] on icon at bounding box center [1112, 427] width 17 height 17
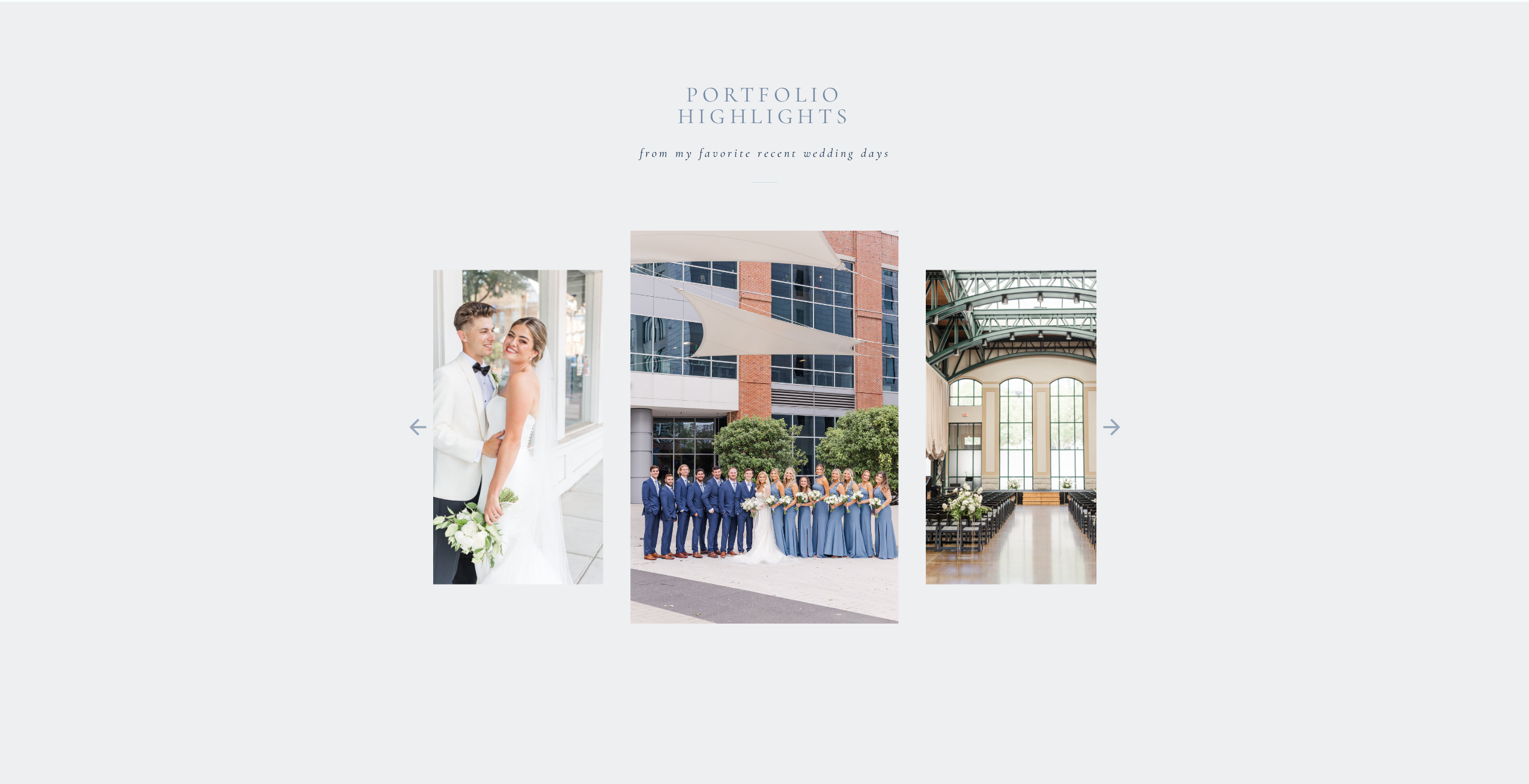
click at [1120, 428] on icon at bounding box center [1112, 427] width 17 height 17
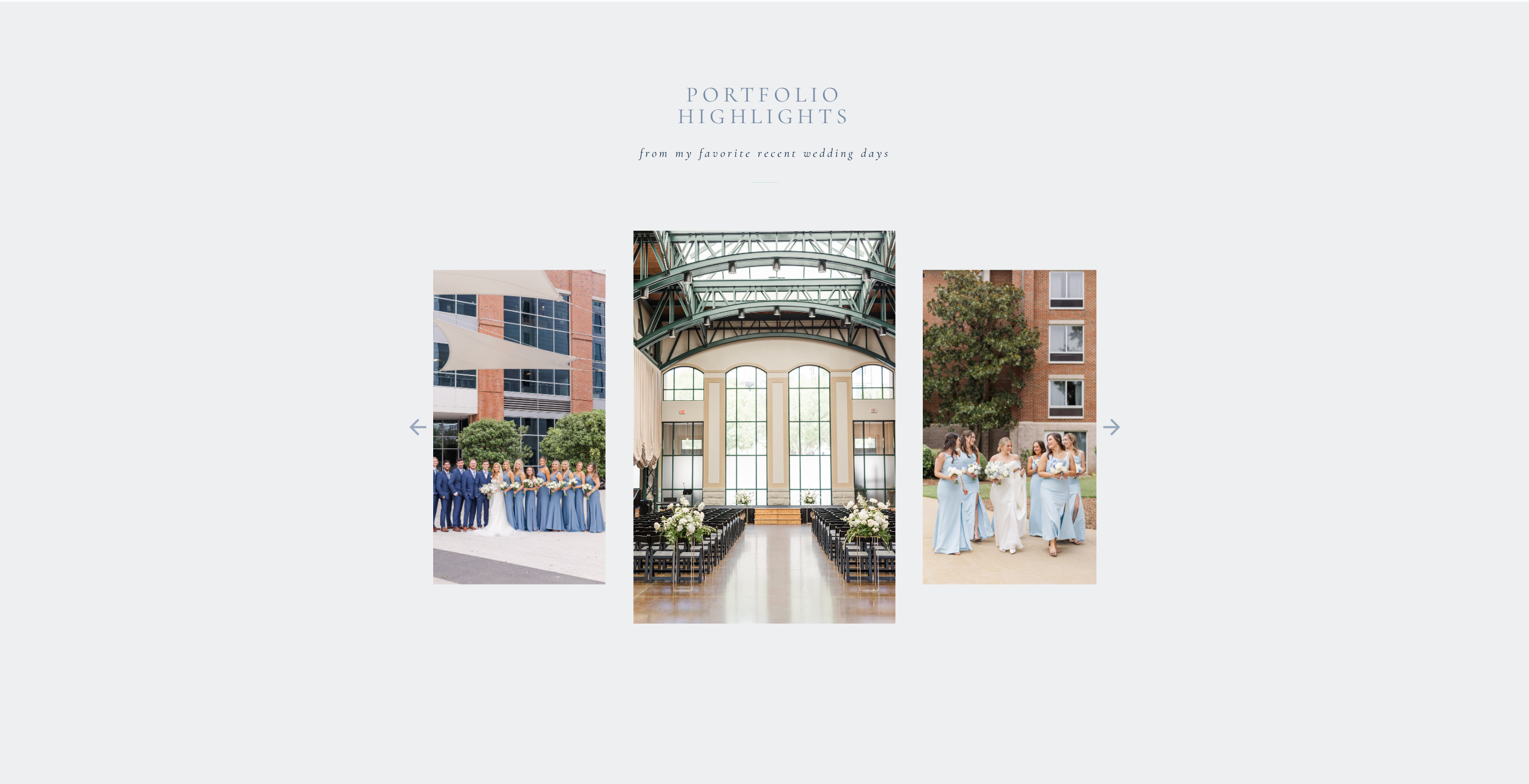
click at [1119, 427] on icon at bounding box center [1112, 427] width 17 height 17
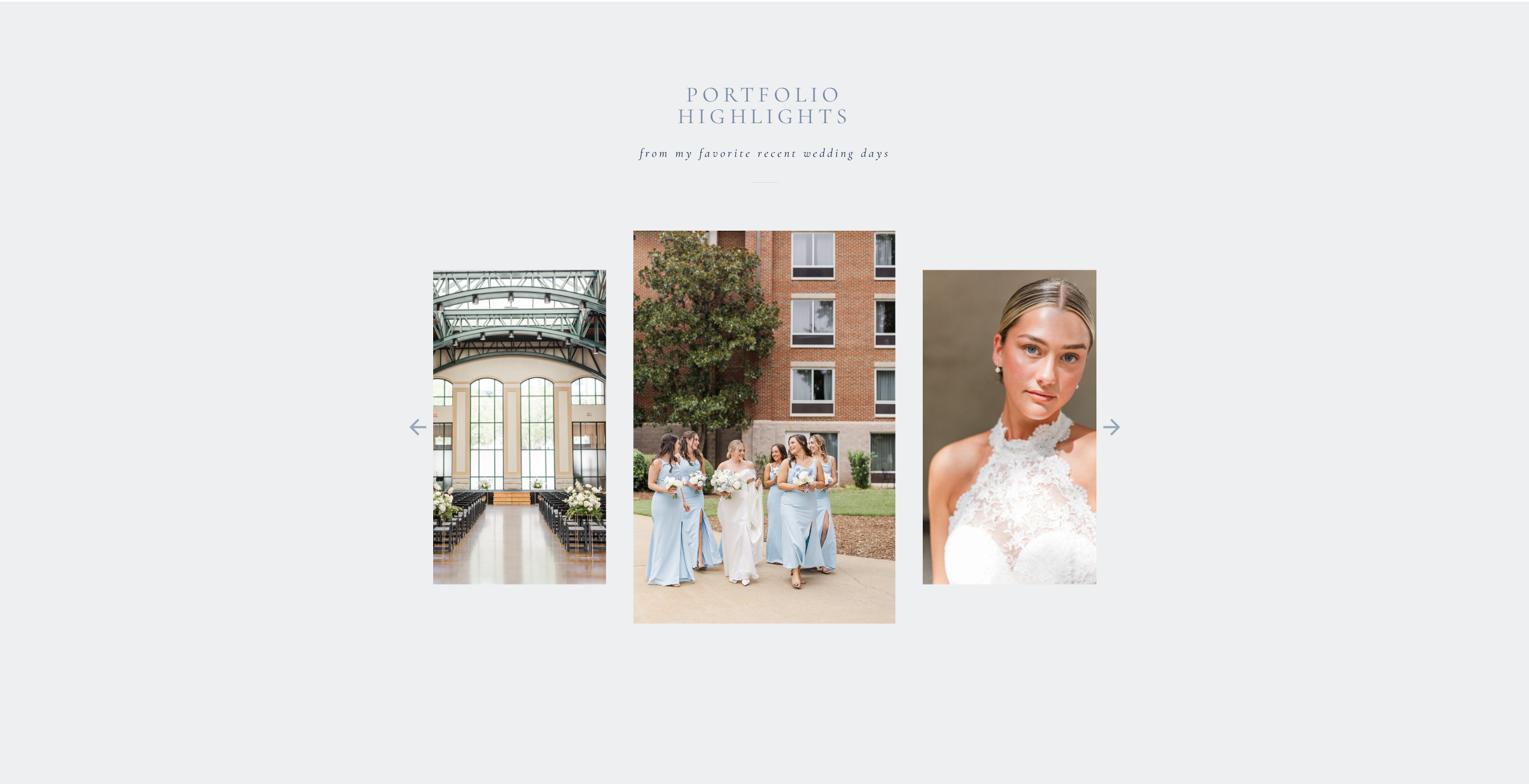
click at [1125, 425] on icon at bounding box center [1112, 428] width 27 height 25
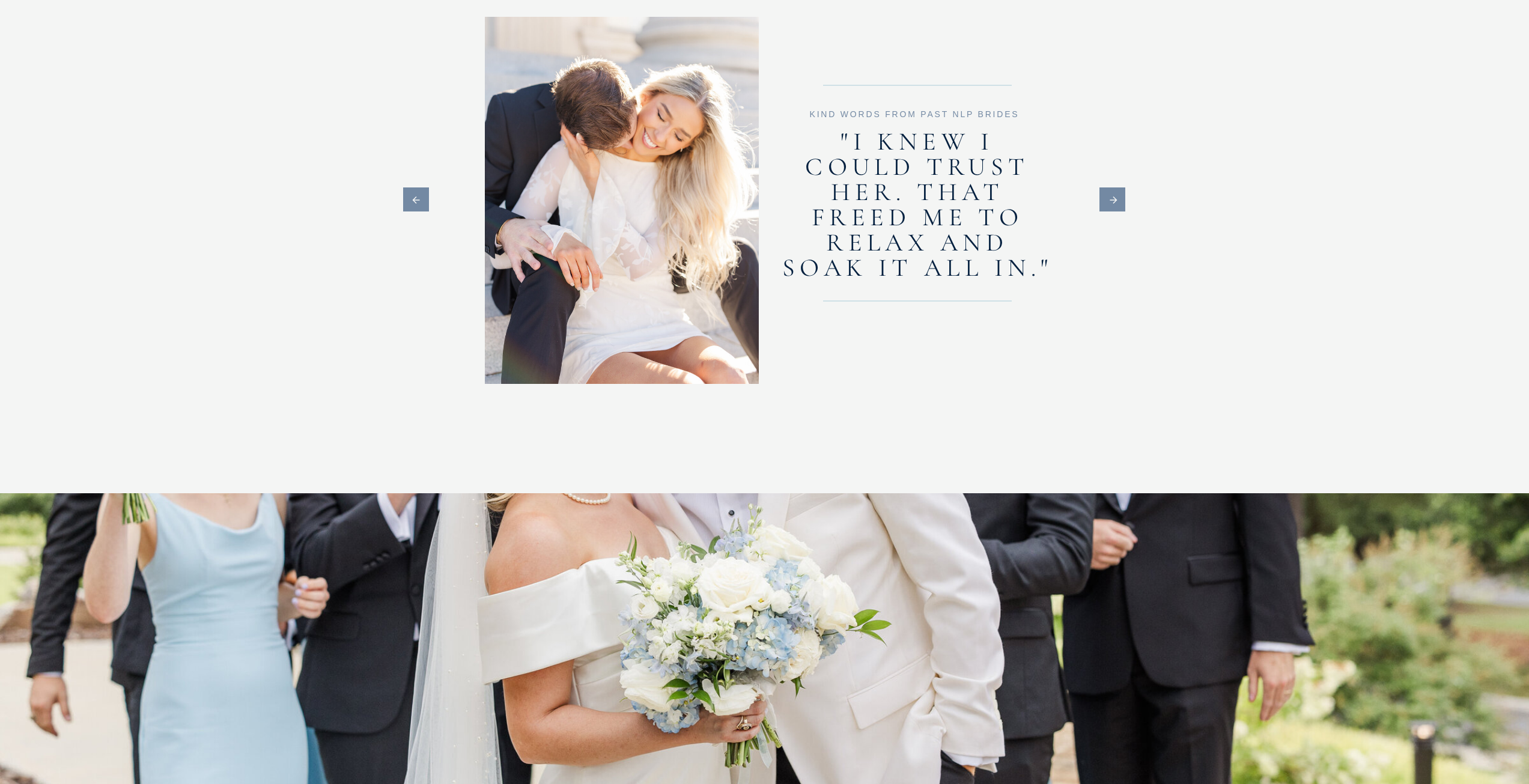
scroll to position [4385, 0]
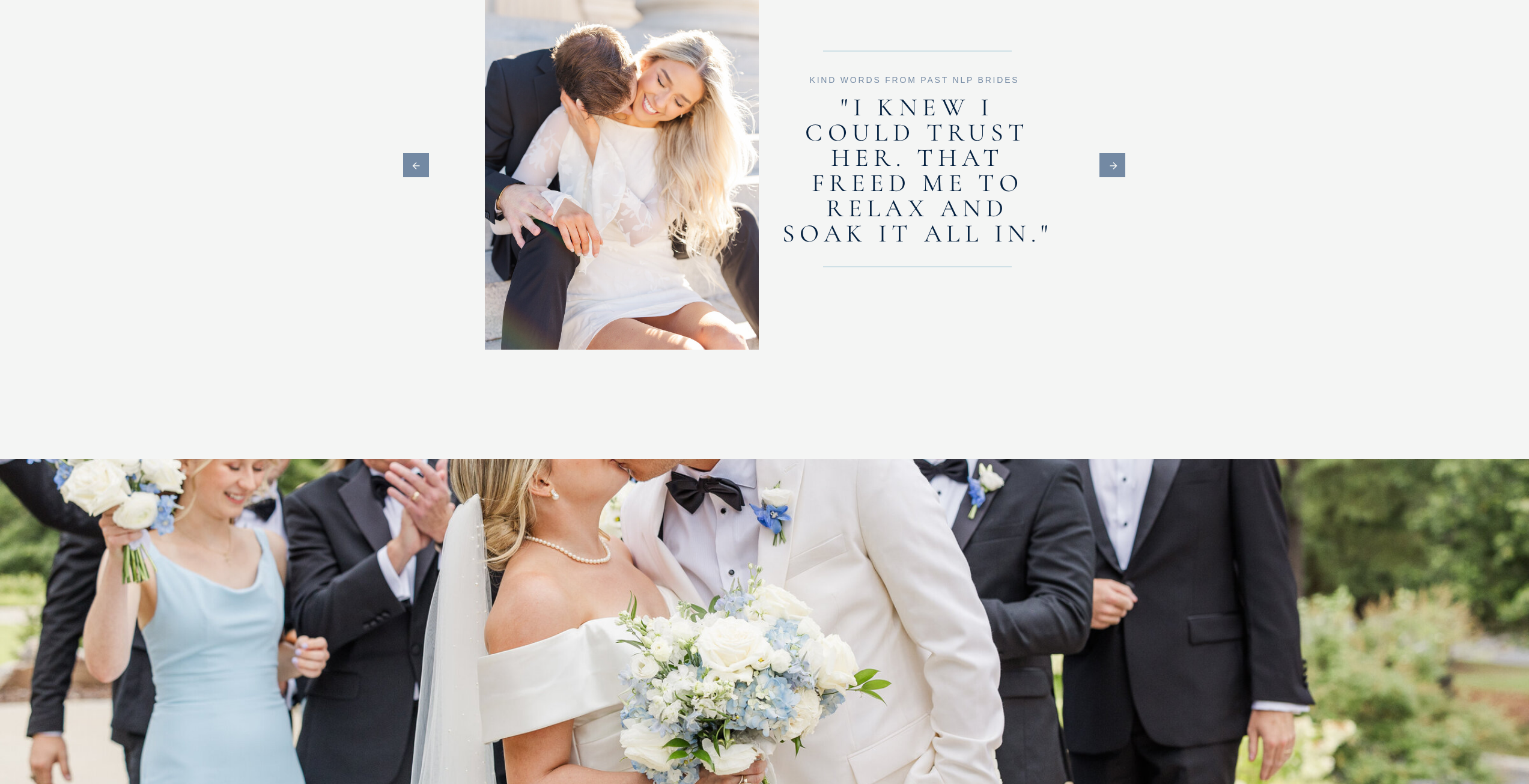
click at [1106, 159] on div at bounding box center [1113, 165] width 26 height 24
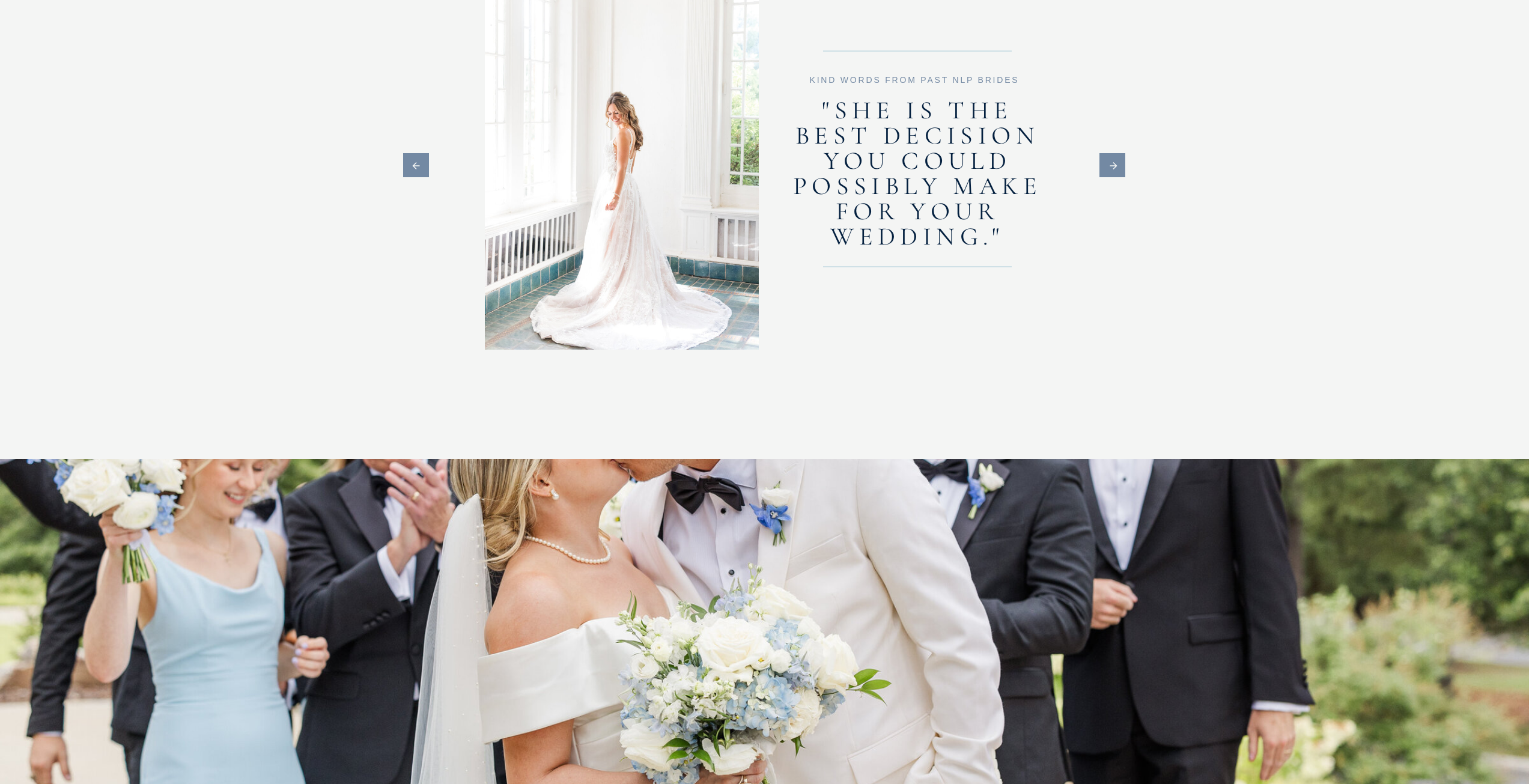
click at [1120, 167] on icon at bounding box center [1114, 165] width 30 height 11
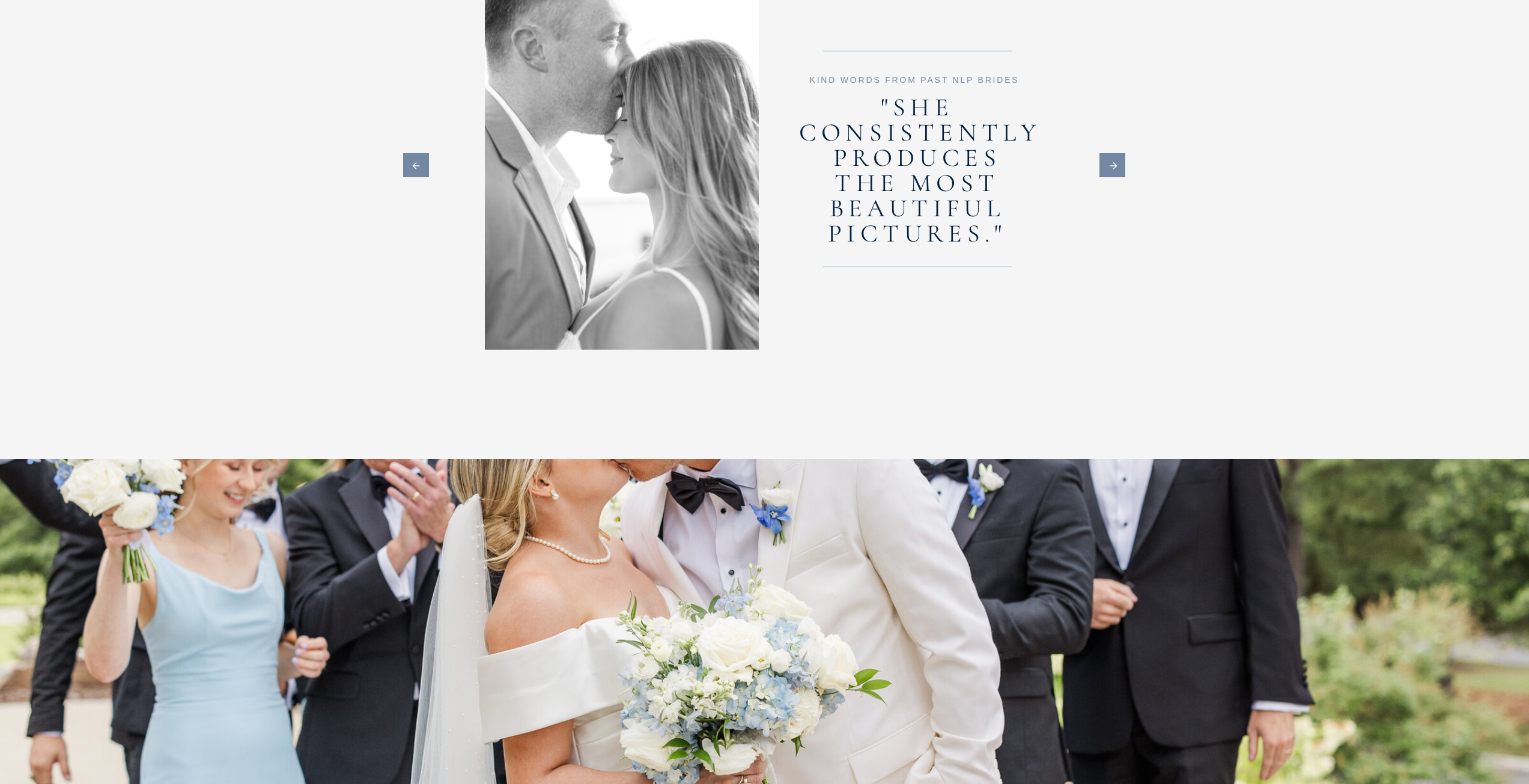
click at [1120, 167] on icon at bounding box center [1114, 165] width 30 height 11
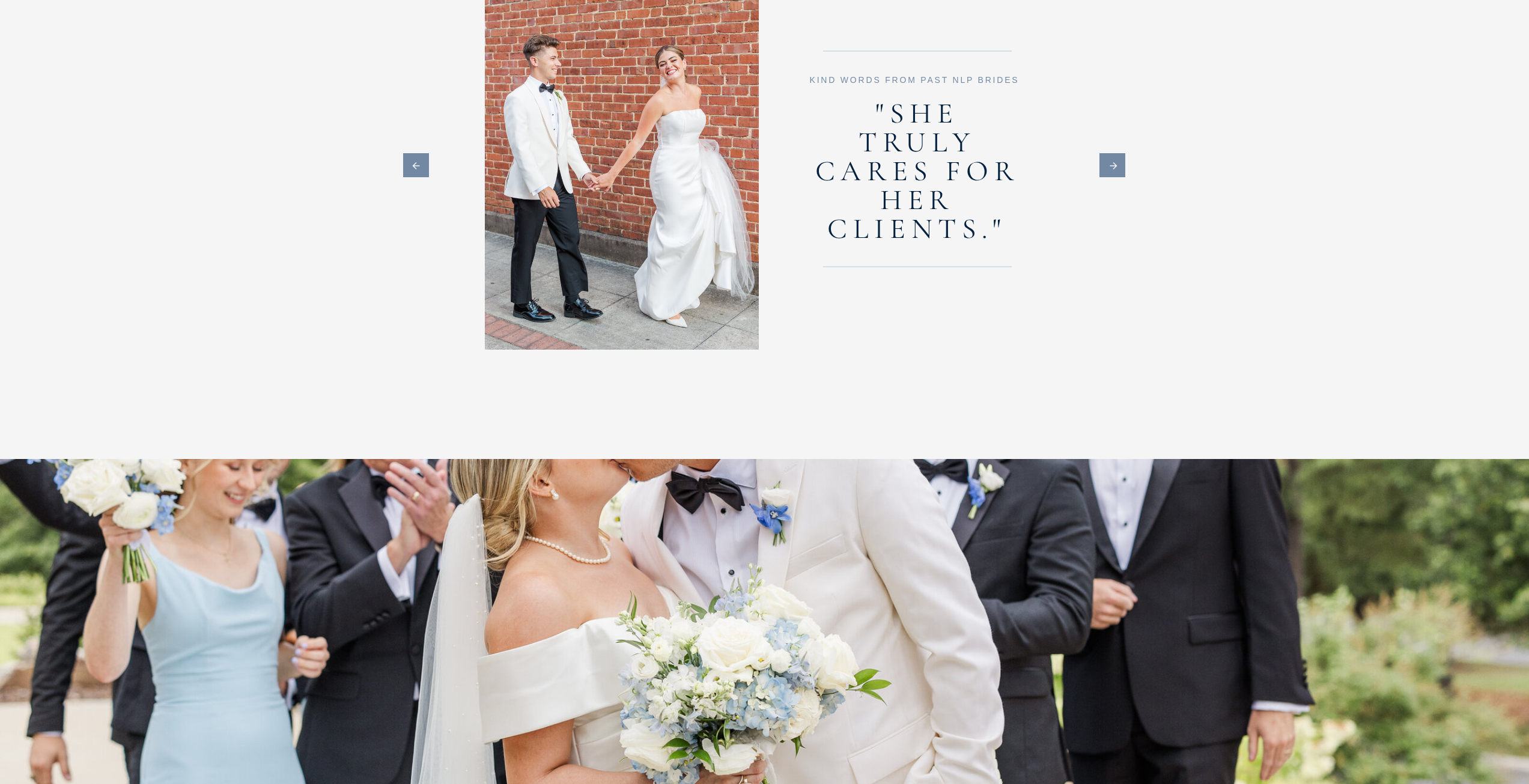
click at [1120, 167] on icon at bounding box center [1114, 165] width 30 height 11
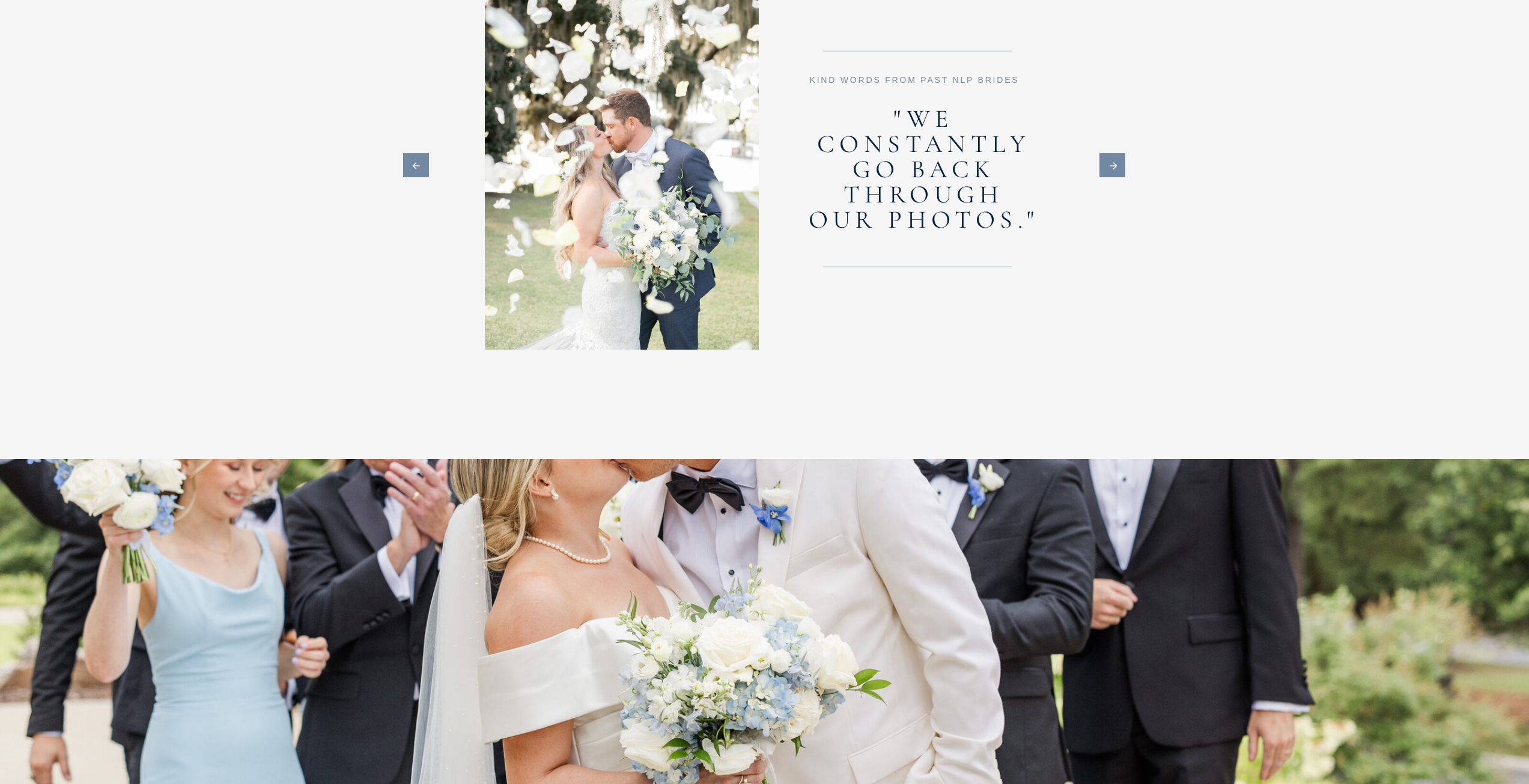
click at [1120, 167] on icon at bounding box center [1114, 165] width 30 height 11
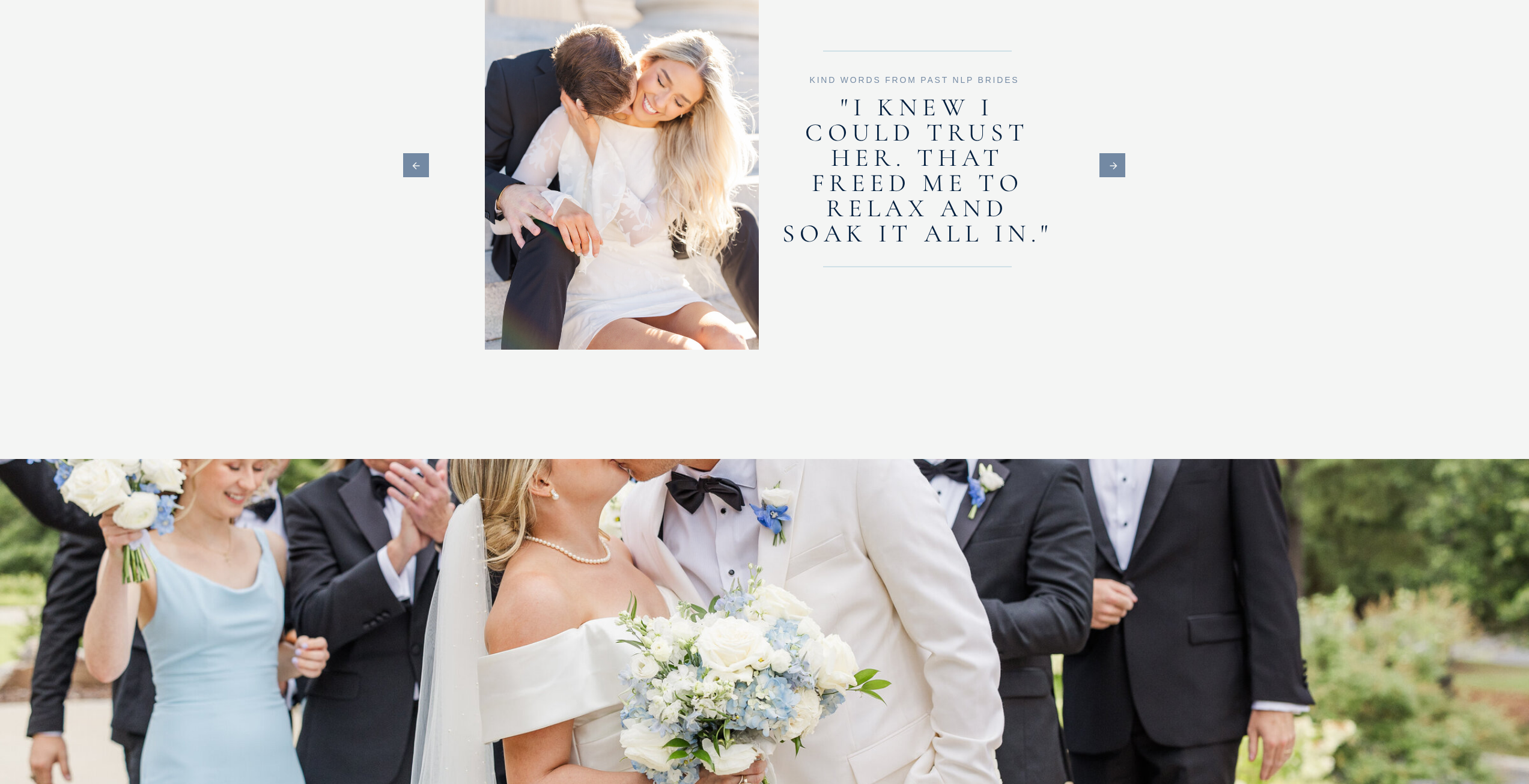
click at [1120, 167] on icon at bounding box center [1114, 165] width 30 height 11
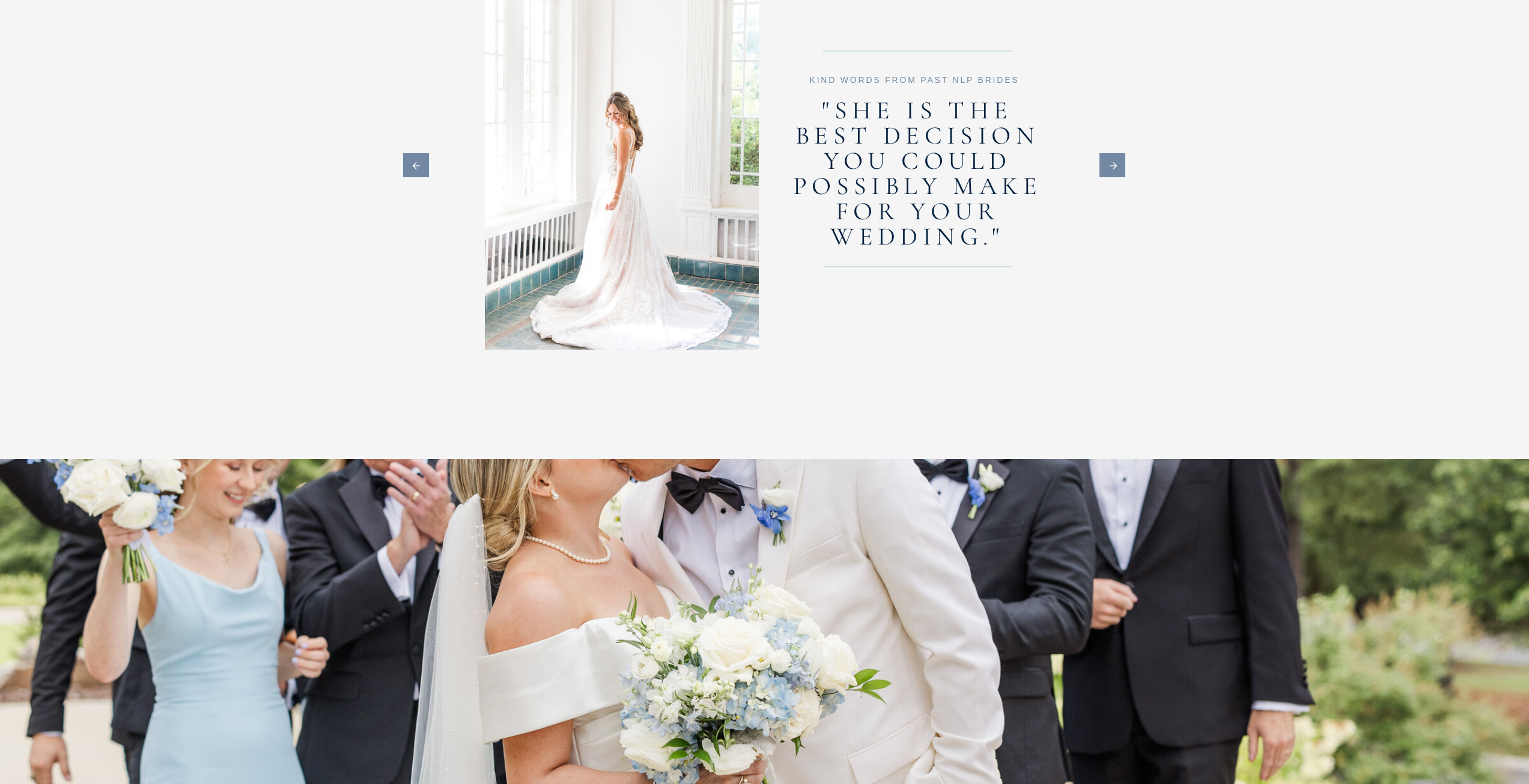
click at [1120, 167] on icon at bounding box center [1114, 165] width 30 height 11
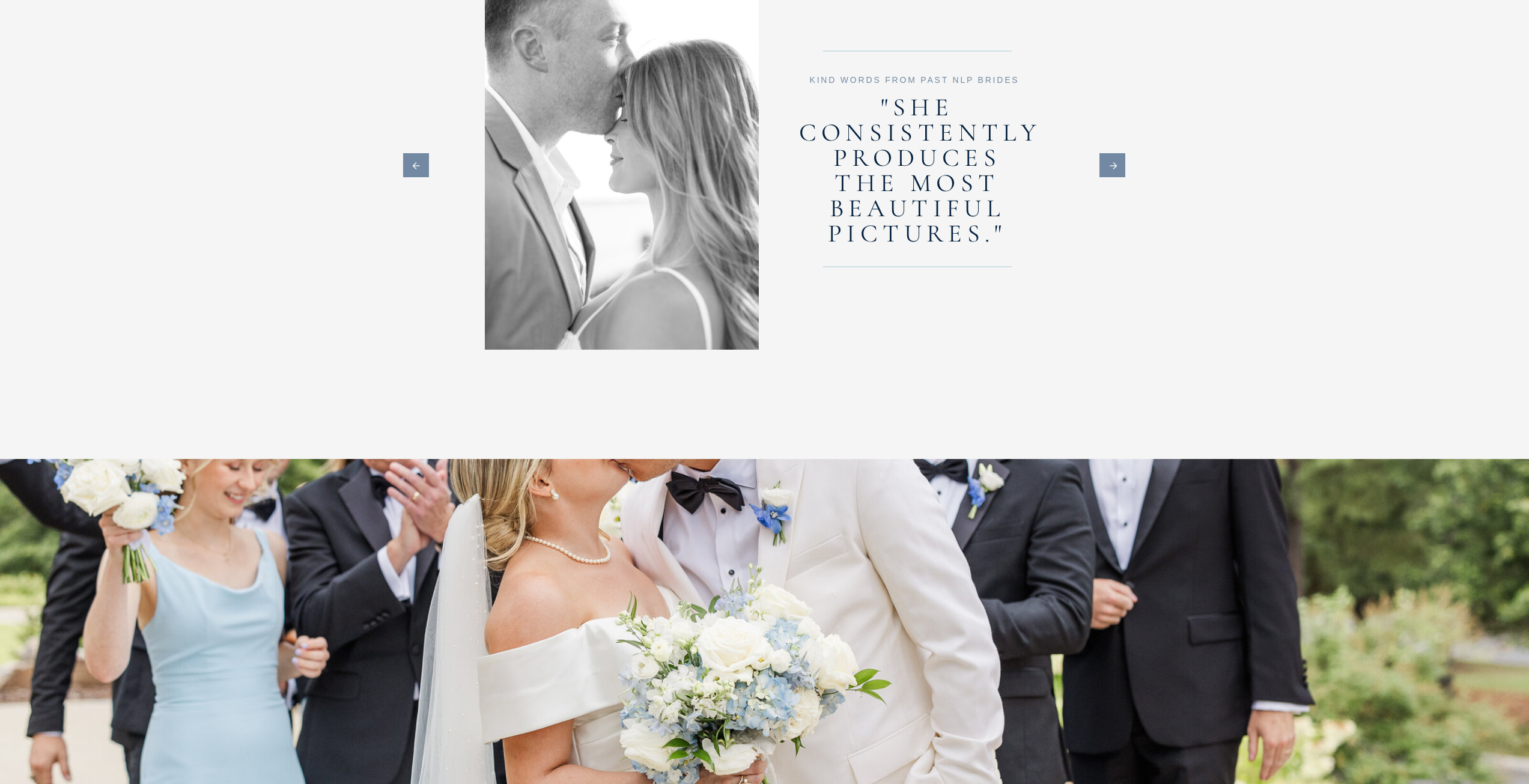
click at [1120, 167] on icon at bounding box center [1114, 165] width 30 height 11
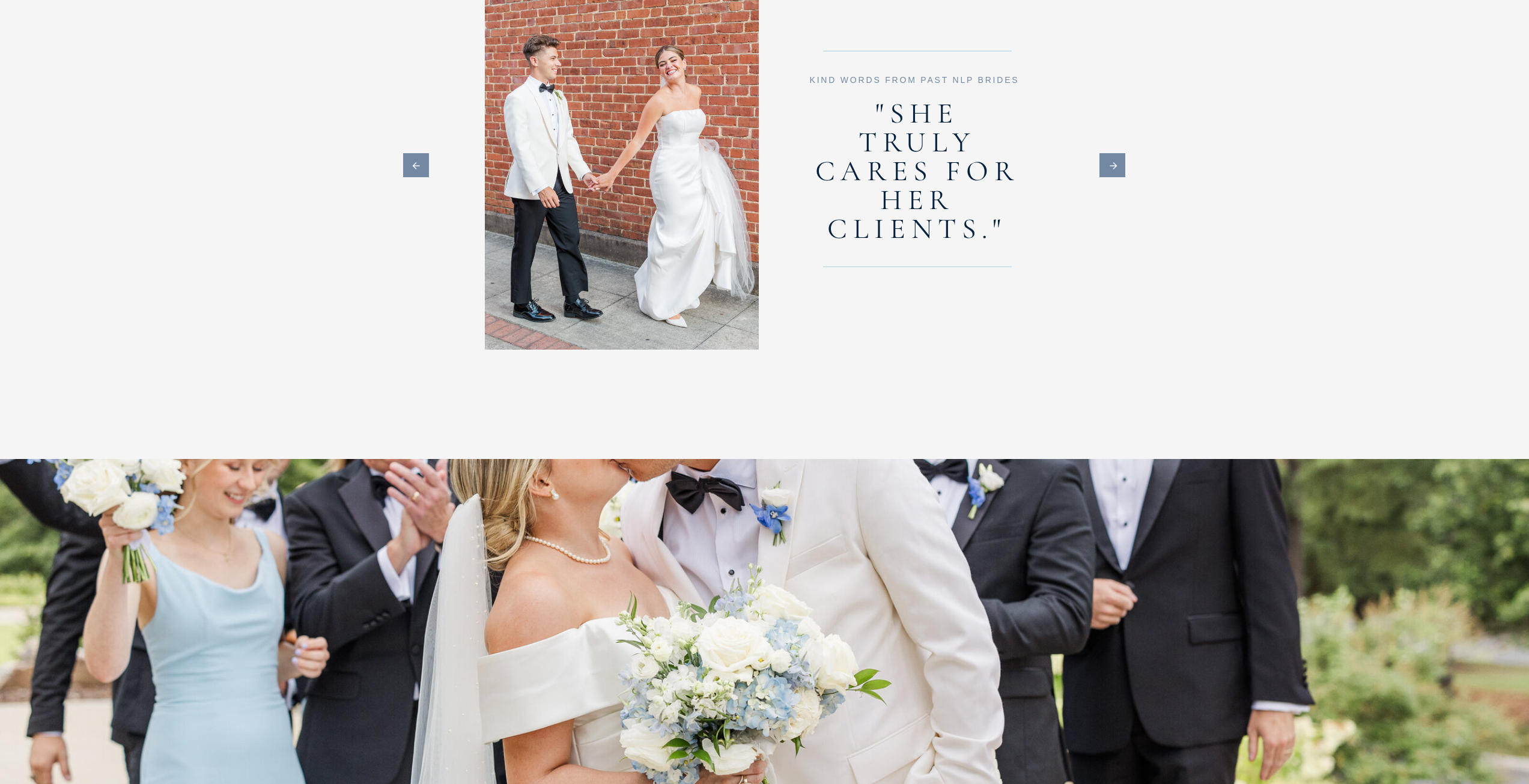
click at [1120, 167] on icon at bounding box center [1114, 165] width 30 height 11
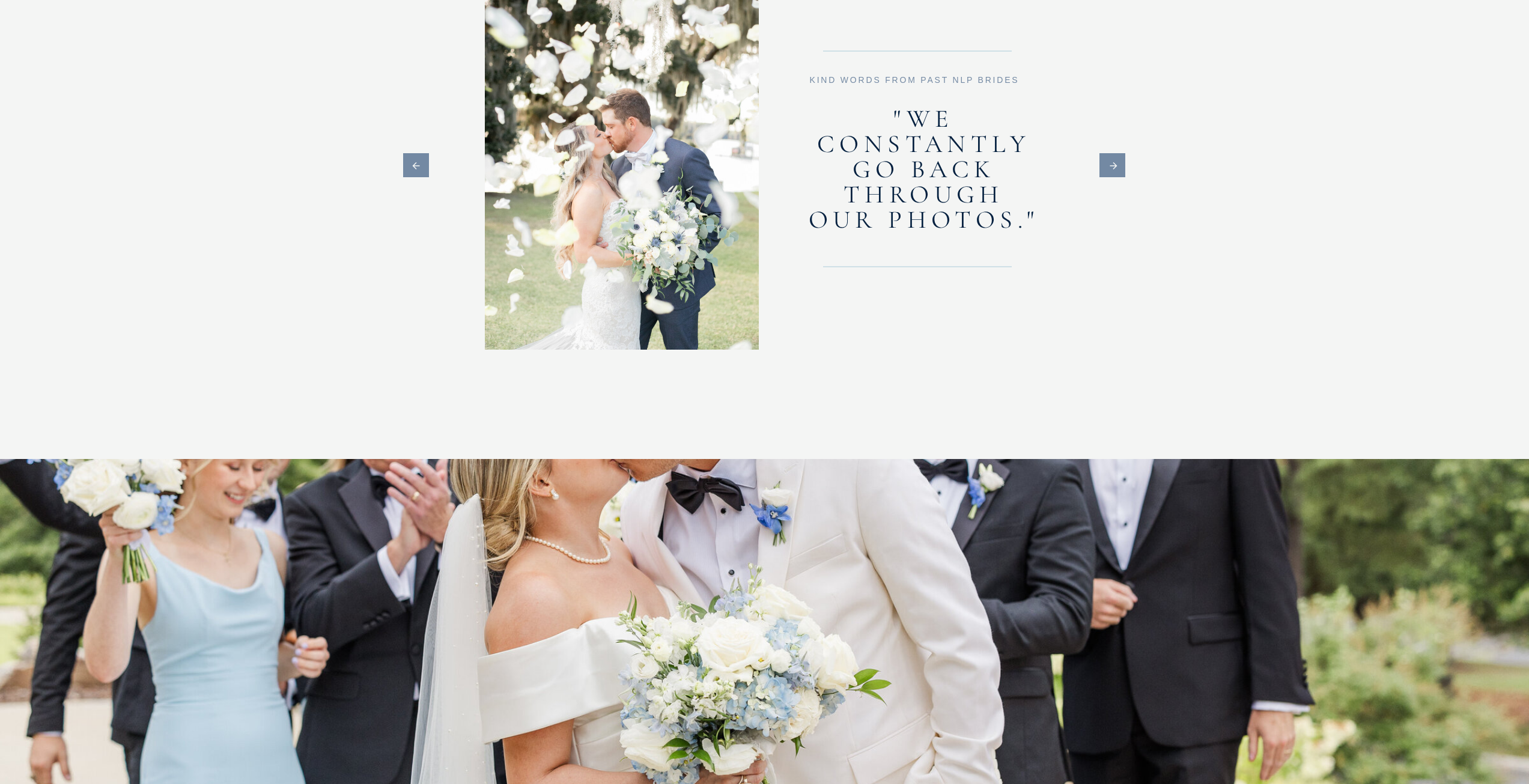
click at [1120, 167] on icon at bounding box center [1114, 165] width 30 height 11
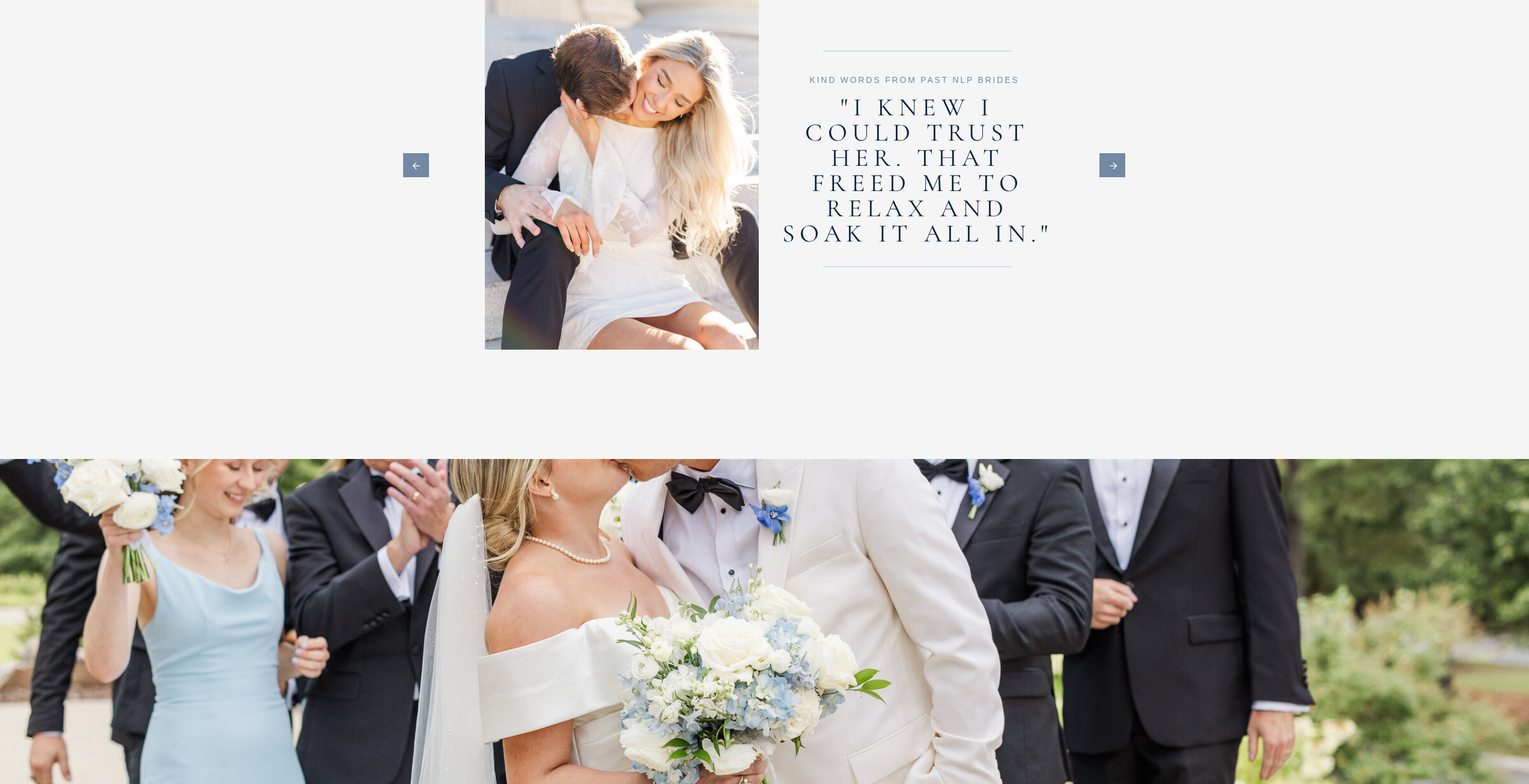
click at [1120, 167] on icon at bounding box center [1114, 165] width 30 height 11
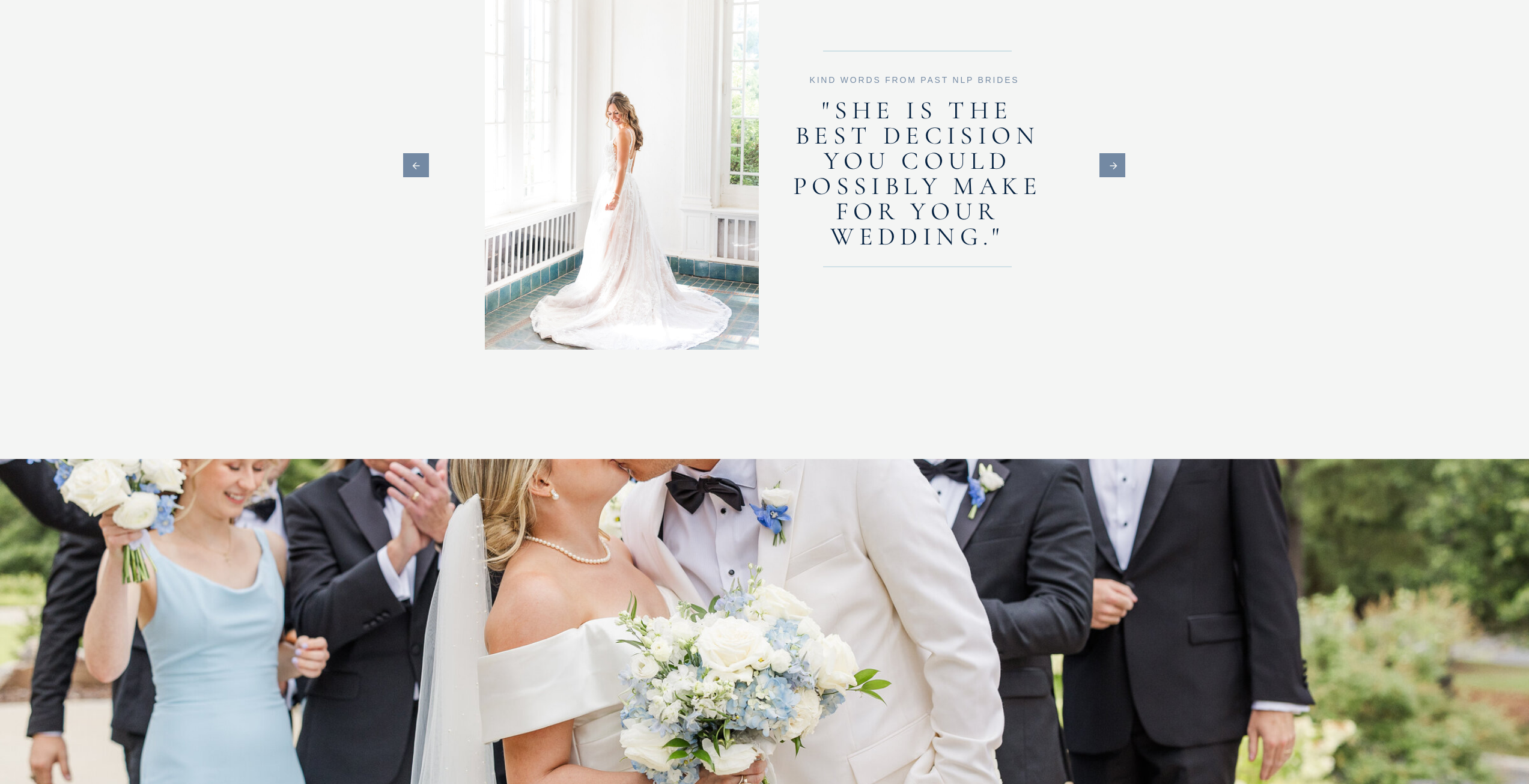
click at [1120, 167] on icon at bounding box center [1114, 165] width 30 height 11
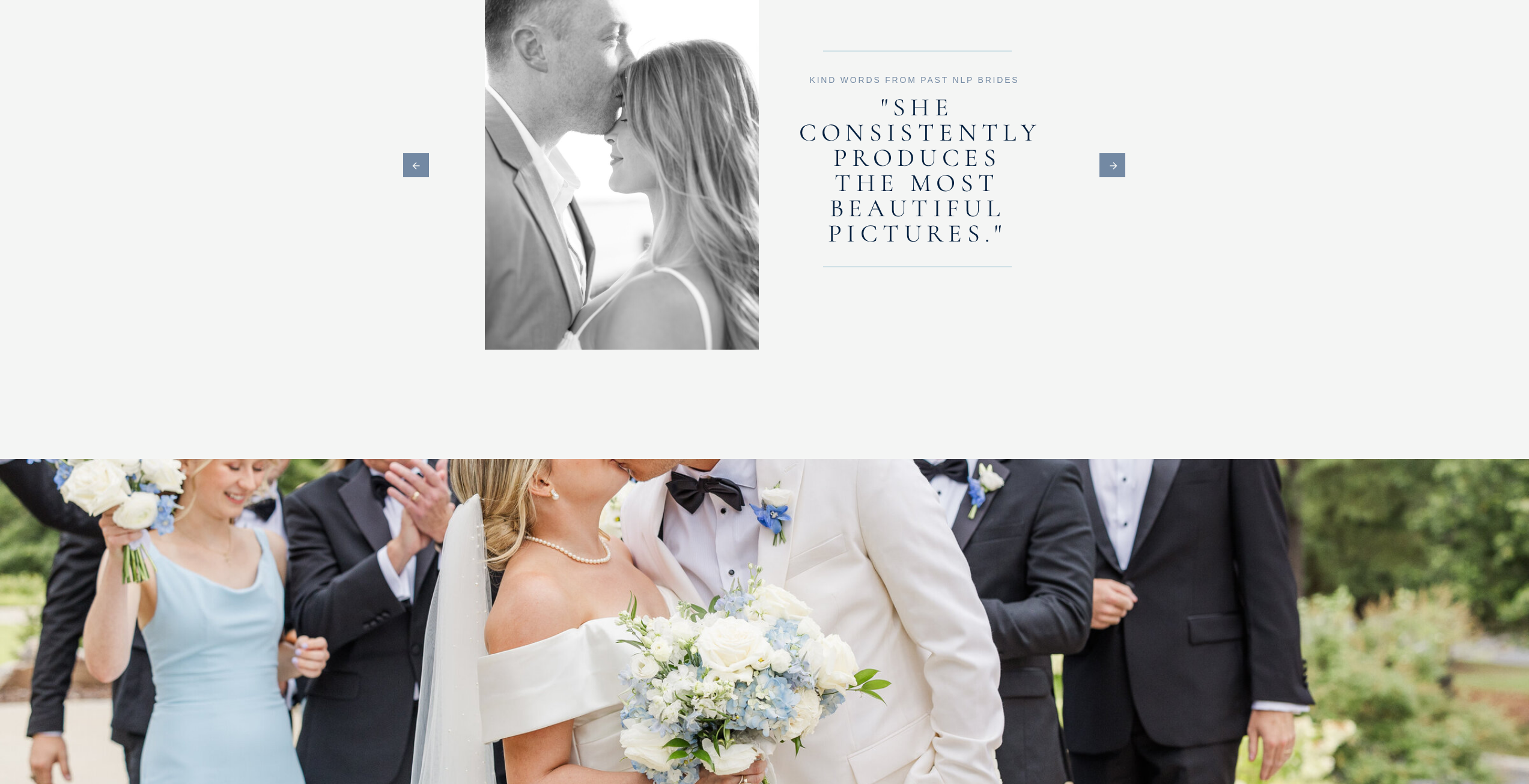
click at [1120, 167] on icon at bounding box center [1114, 165] width 30 height 11
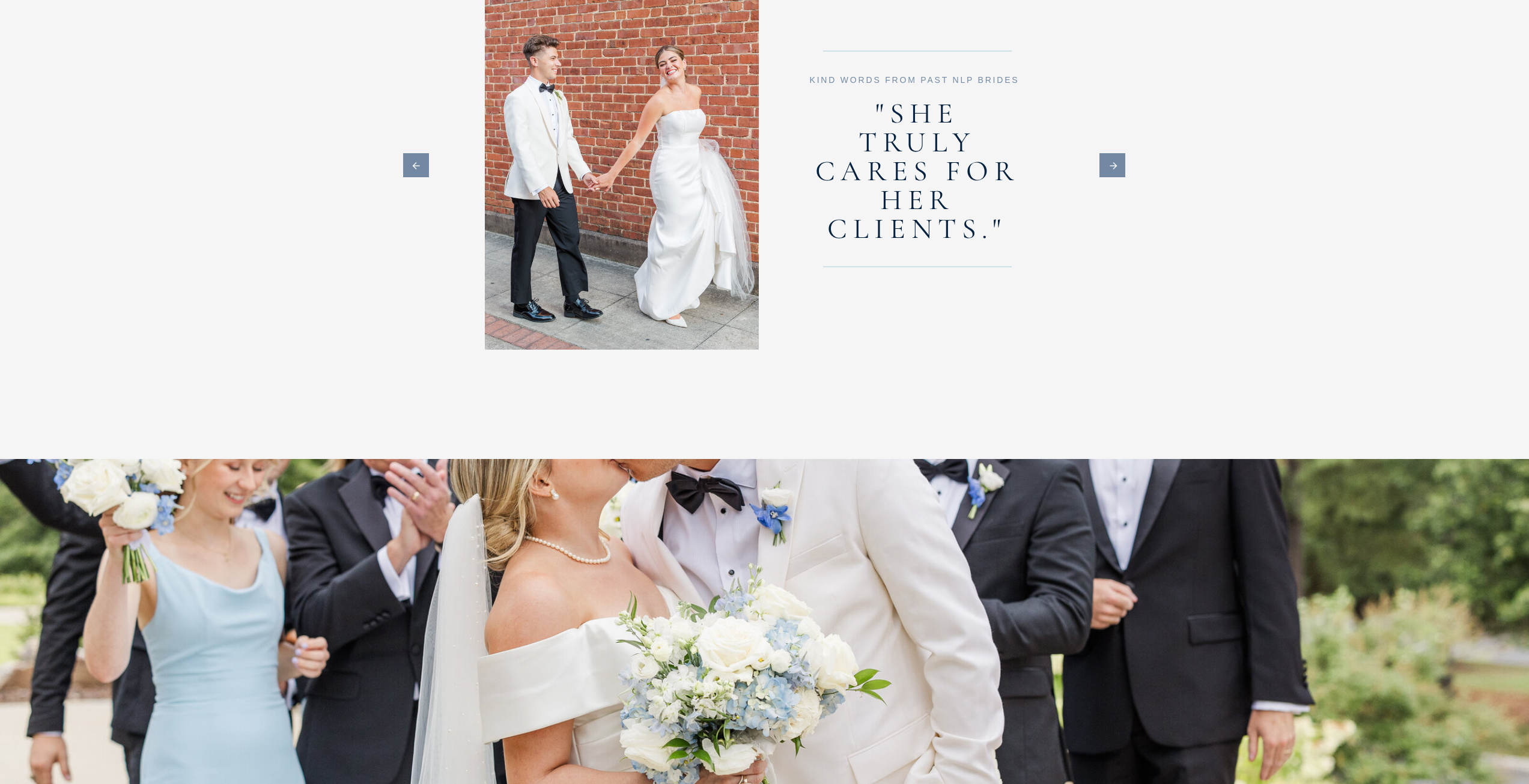
click at [1120, 167] on icon at bounding box center [1114, 165] width 30 height 11
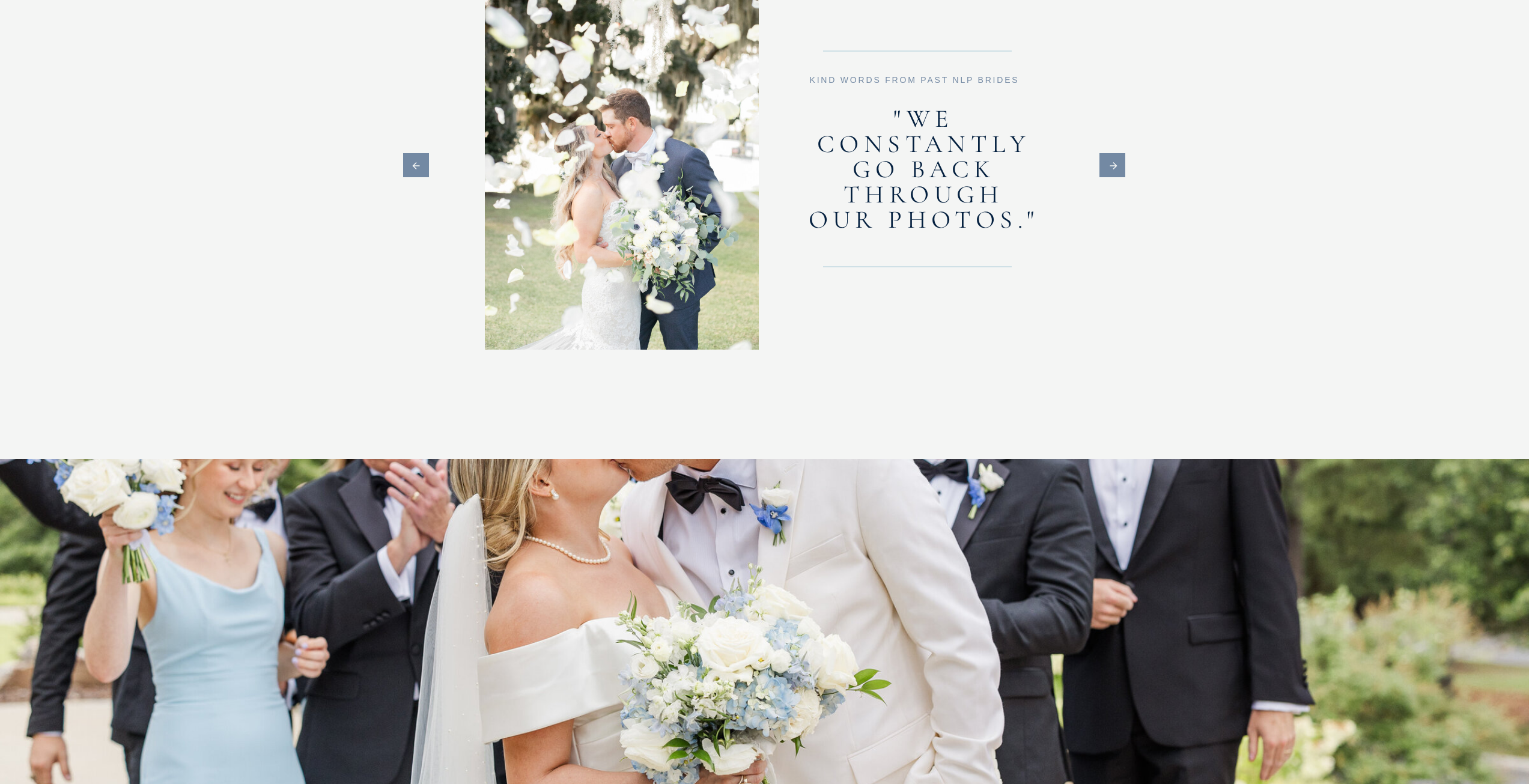
click at [1120, 167] on icon at bounding box center [1114, 165] width 30 height 11
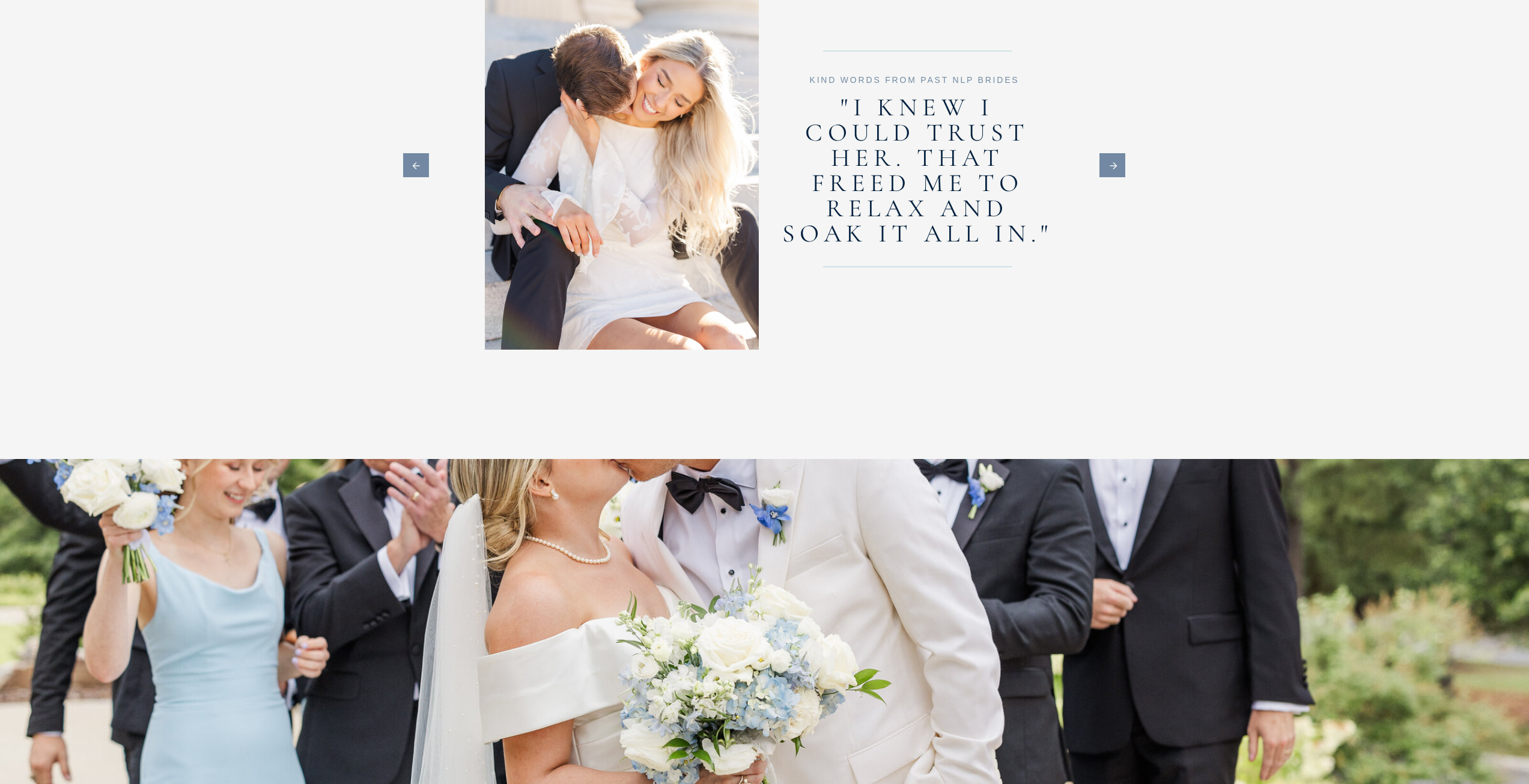
click at [1120, 167] on icon at bounding box center [1114, 165] width 30 height 11
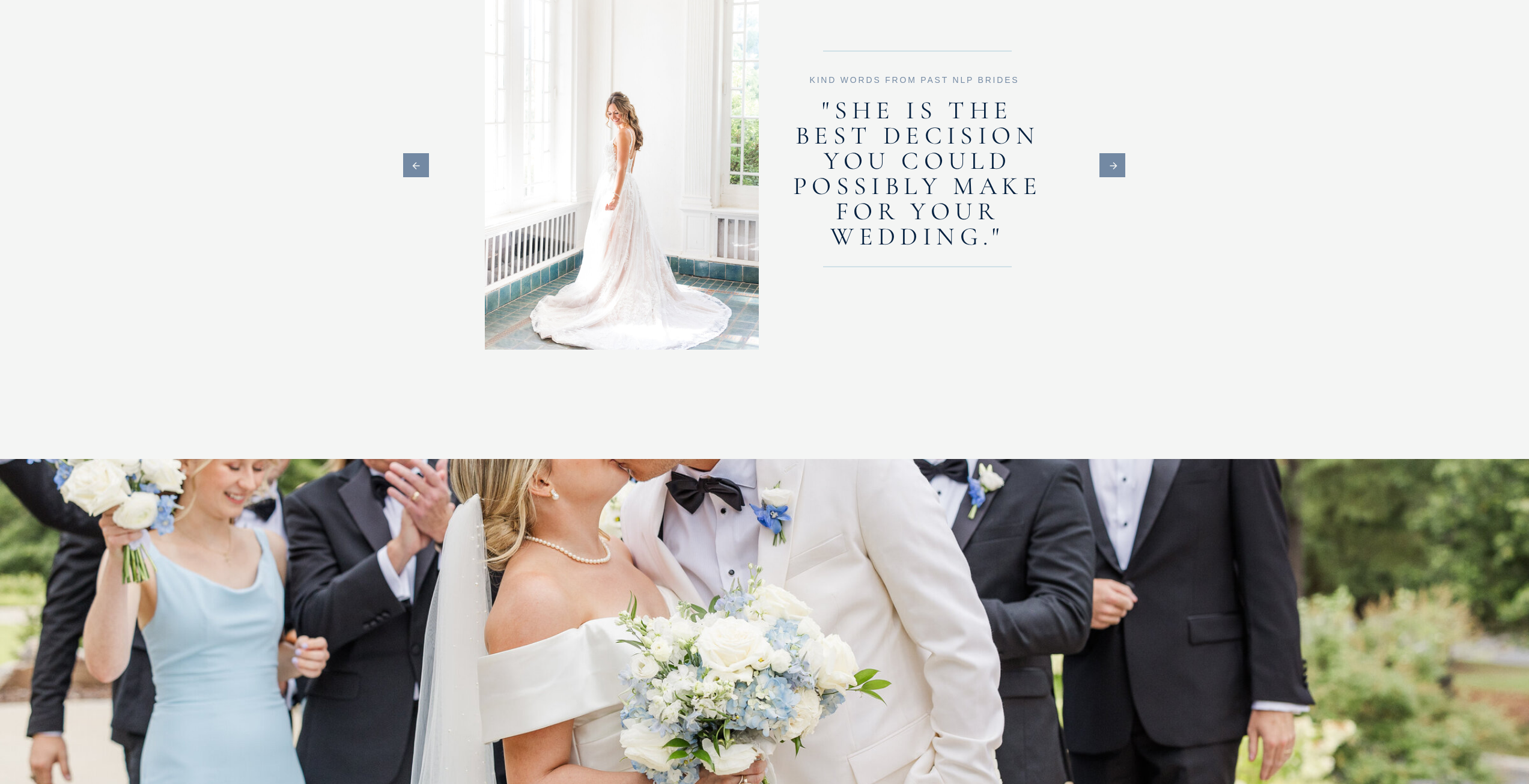
click at [1120, 167] on icon at bounding box center [1114, 165] width 30 height 11
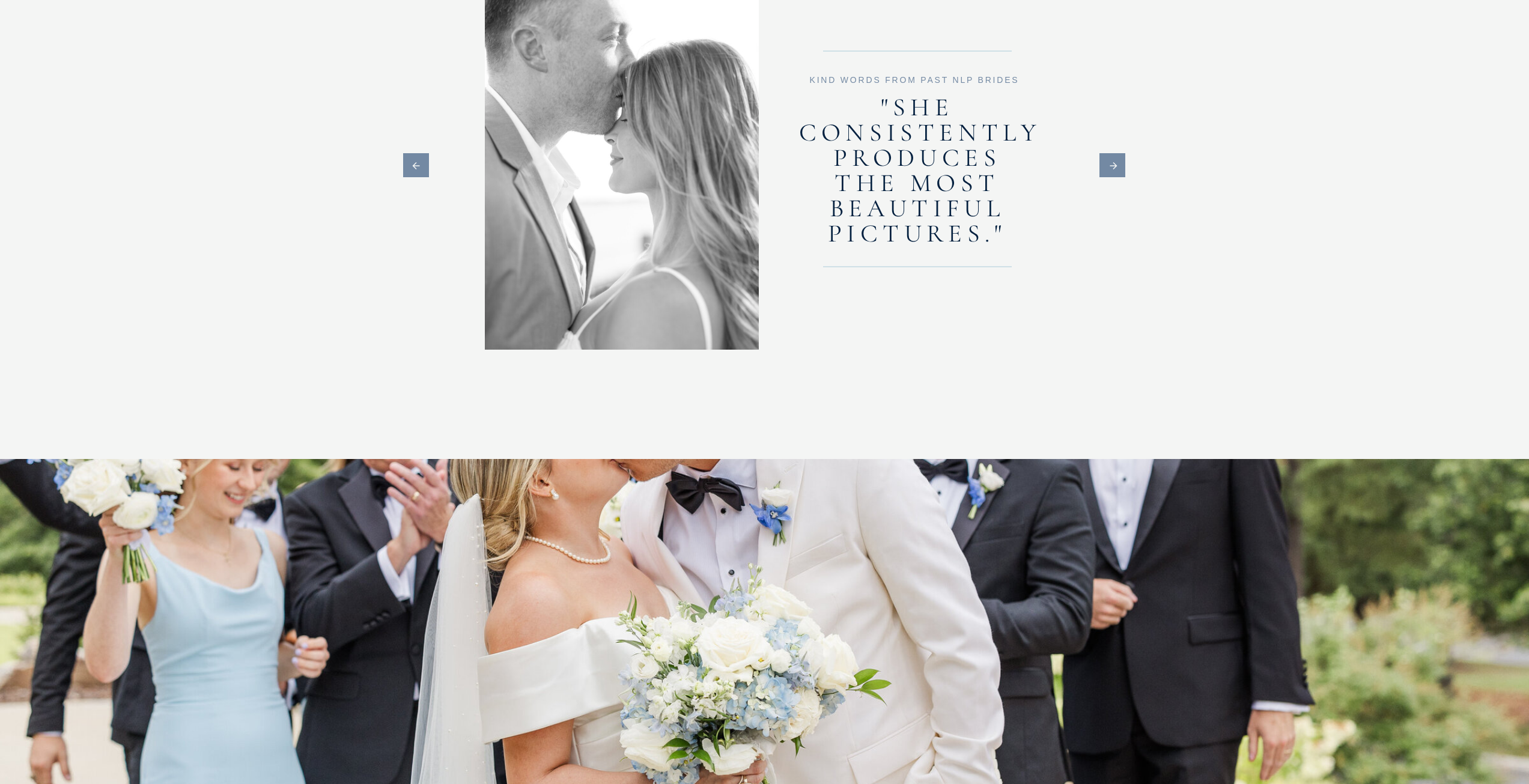
click at [1120, 167] on icon at bounding box center [1114, 165] width 30 height 11
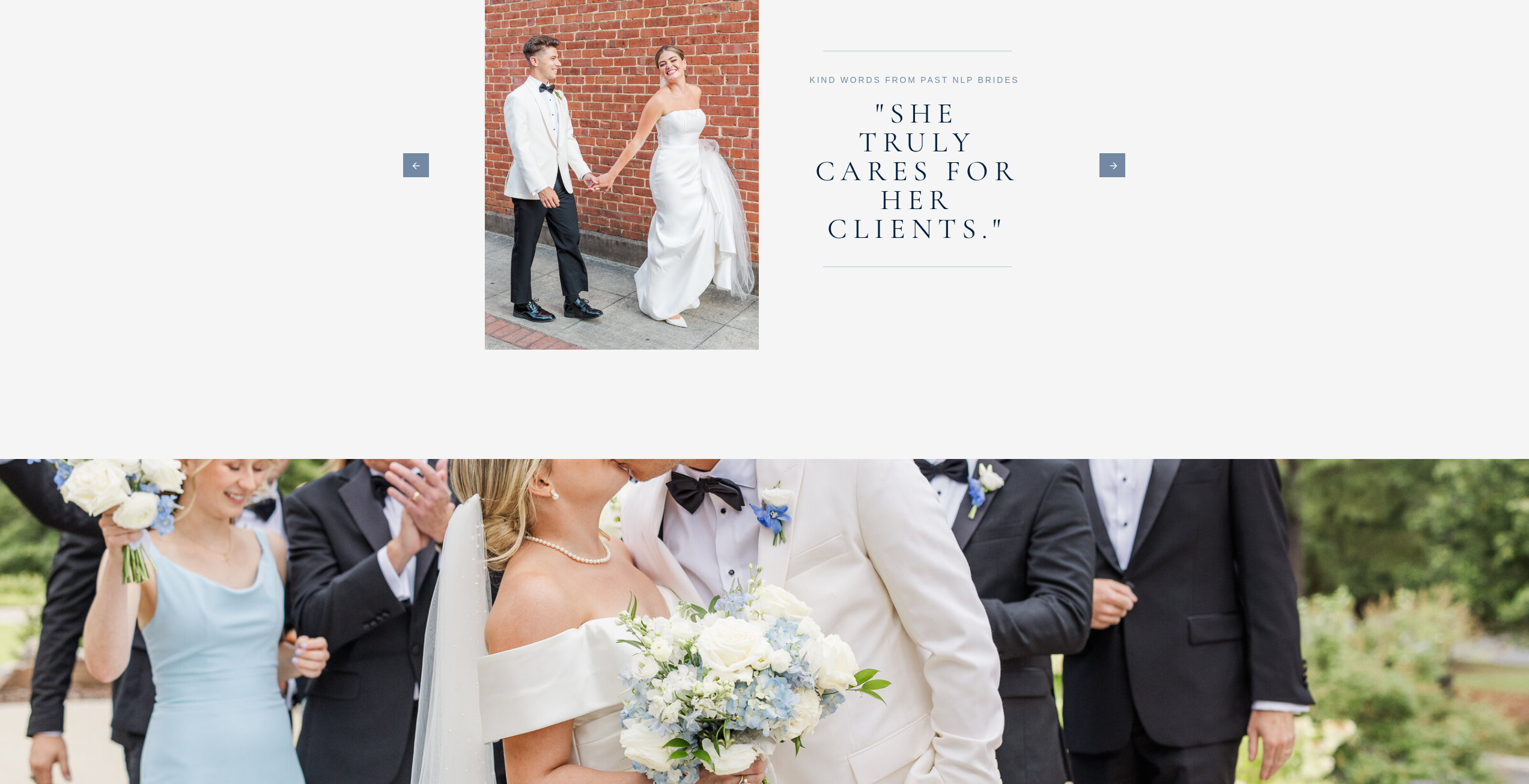
click at [1120, 167] on icon at bounding box center [1114, 165] width 30 height 11
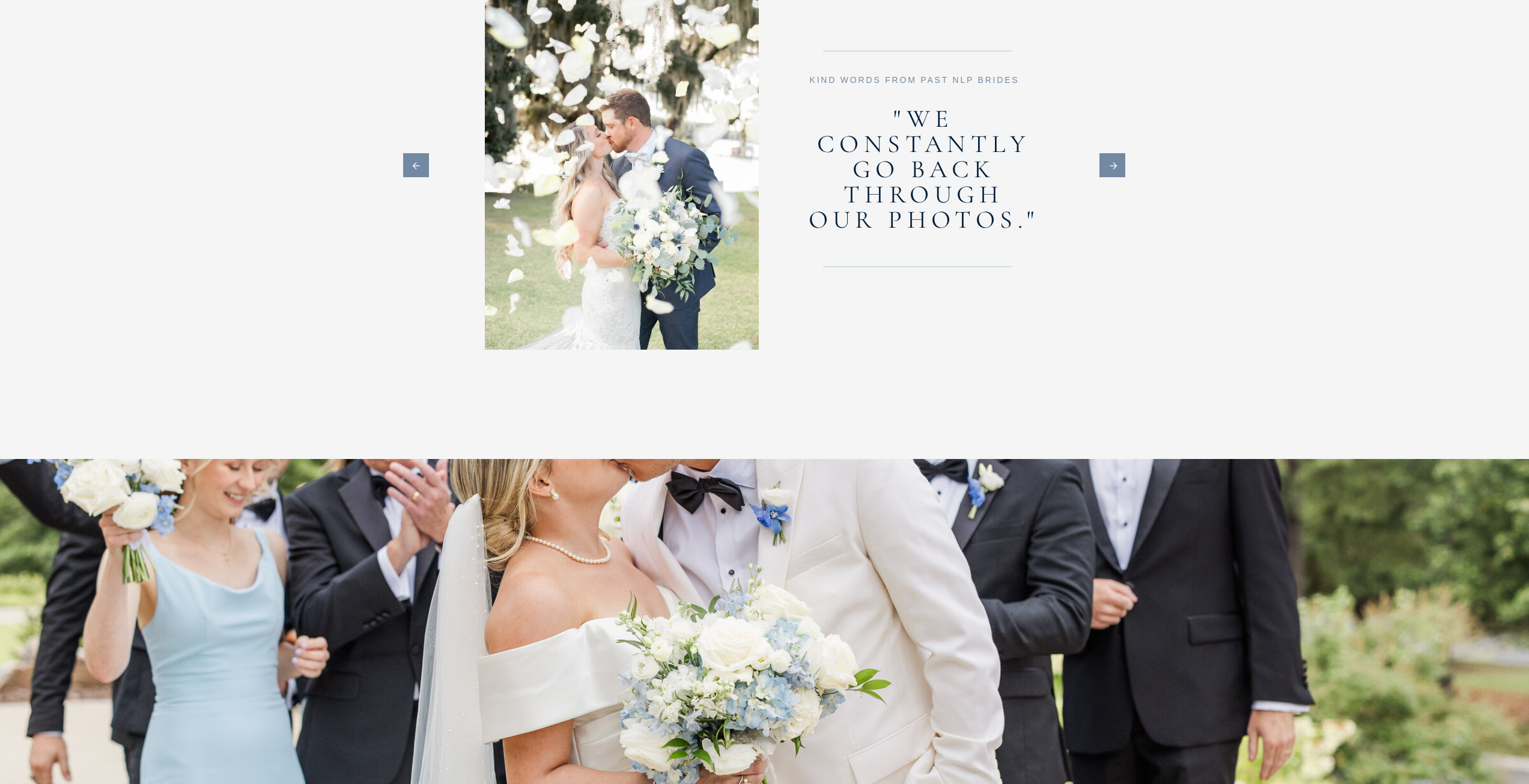
click at [1120, 167] on icon at bounding box center [1114, 165] width 30 height 11
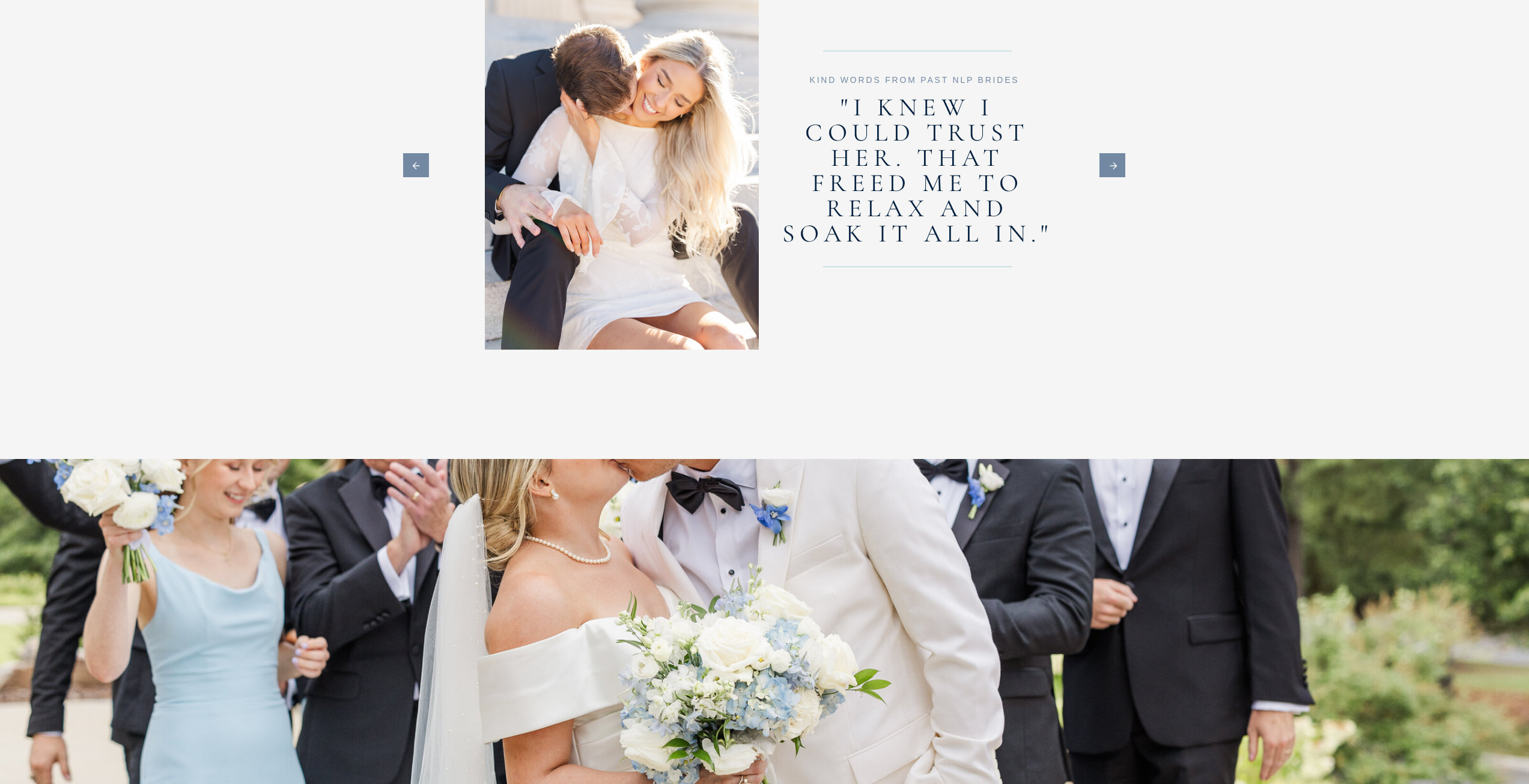
click at [1120, 167] on icon at bounding box center [1114, 165] width 30 height 11
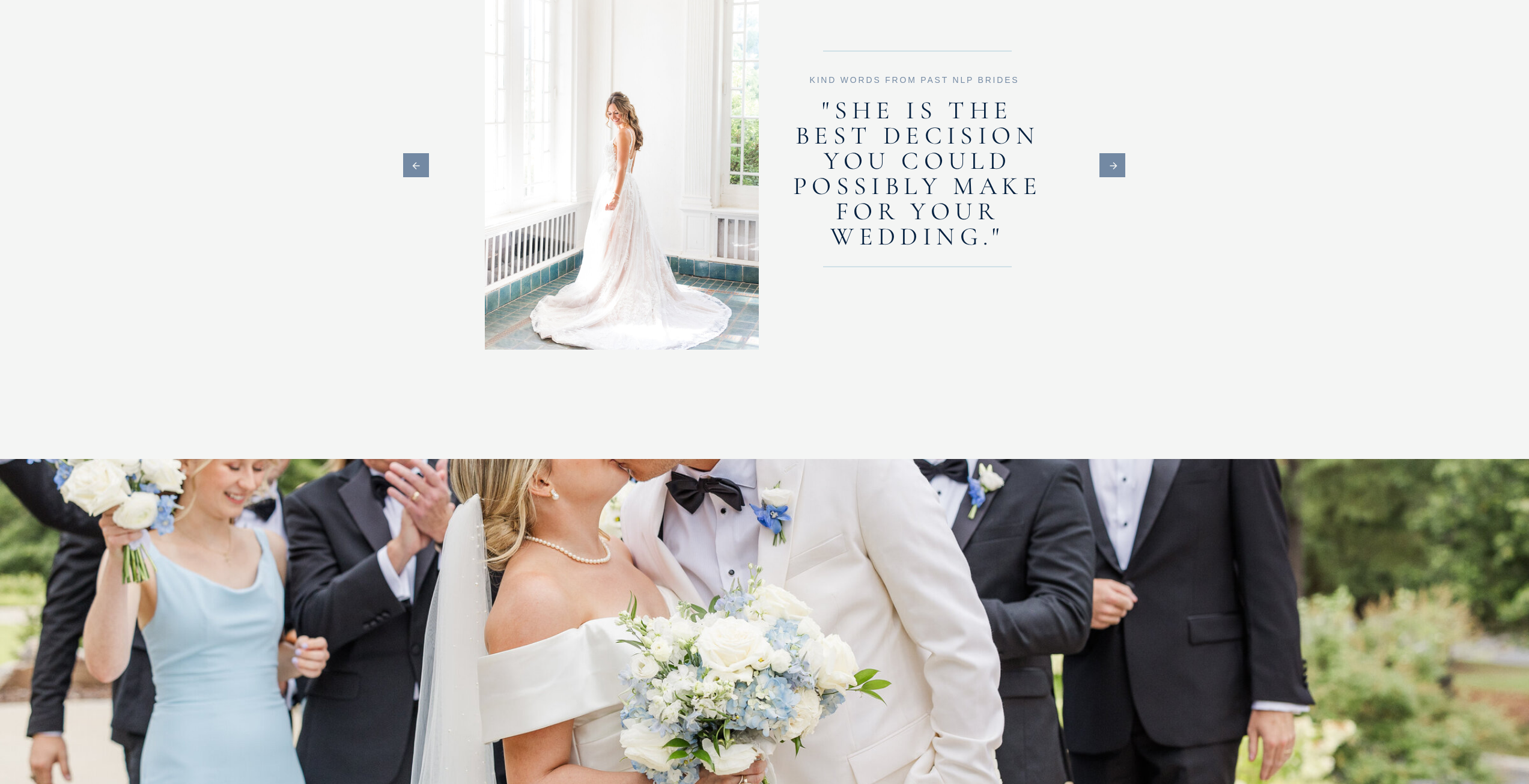
click at [1120, 167] on icon at bounding box center [1114, 165] width 30 height 11
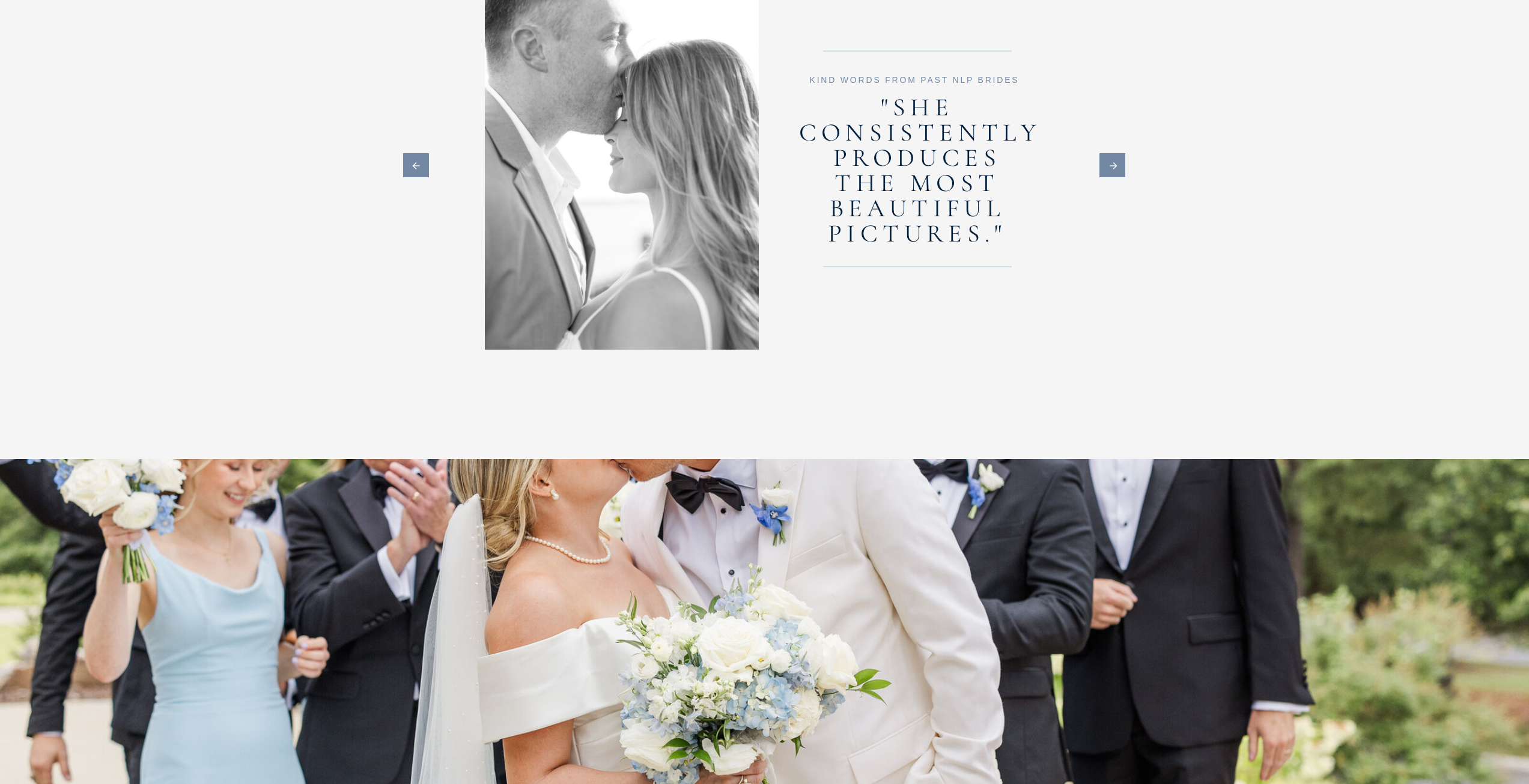
click at [1120, 167] on icon at bounding box center [1114, 165] width 30 height 11
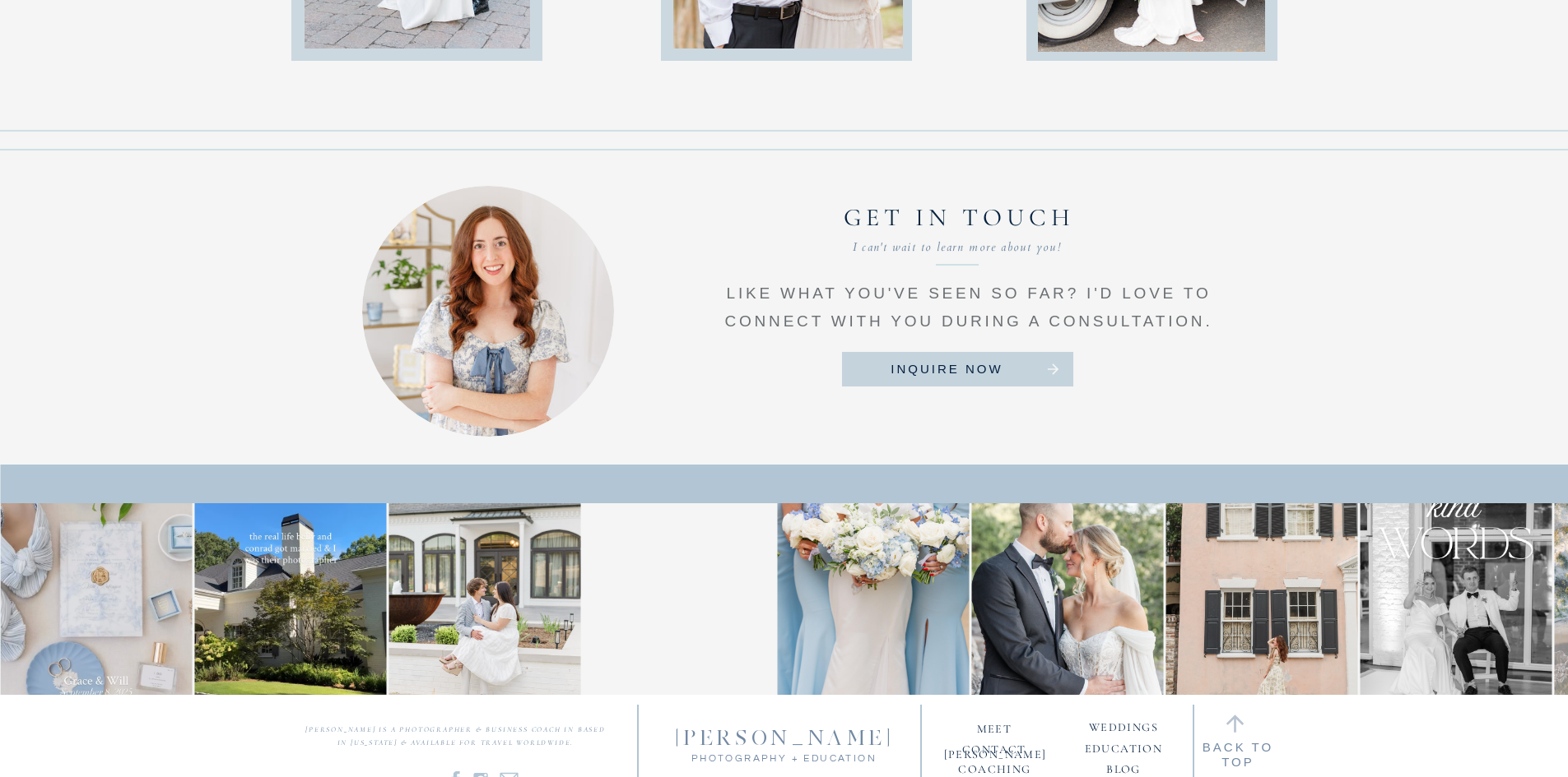
scroll to position [7346, 0]
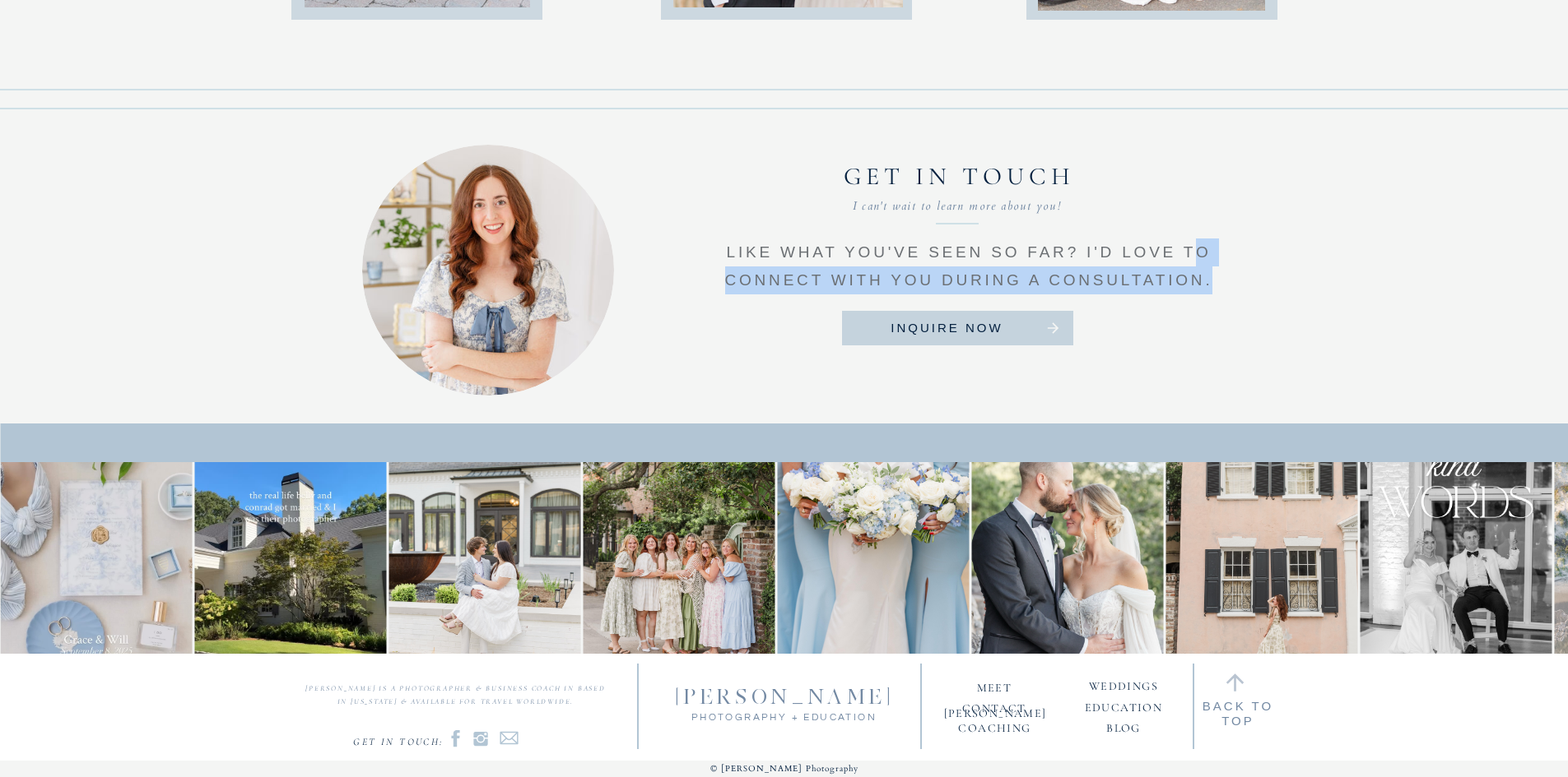
drag, startPoint x: 1215, startPoint y: 285, endPoint x: 1203, endPoint y: 263, distance: 25.1
click at [1193, 263] on p "like what you've seen so far? I'd love to connect with you during a consultatio…" at bounding box center [969, 266] width 503 height 54
